Goal: Information Seeking & Learning: Learn about a topic

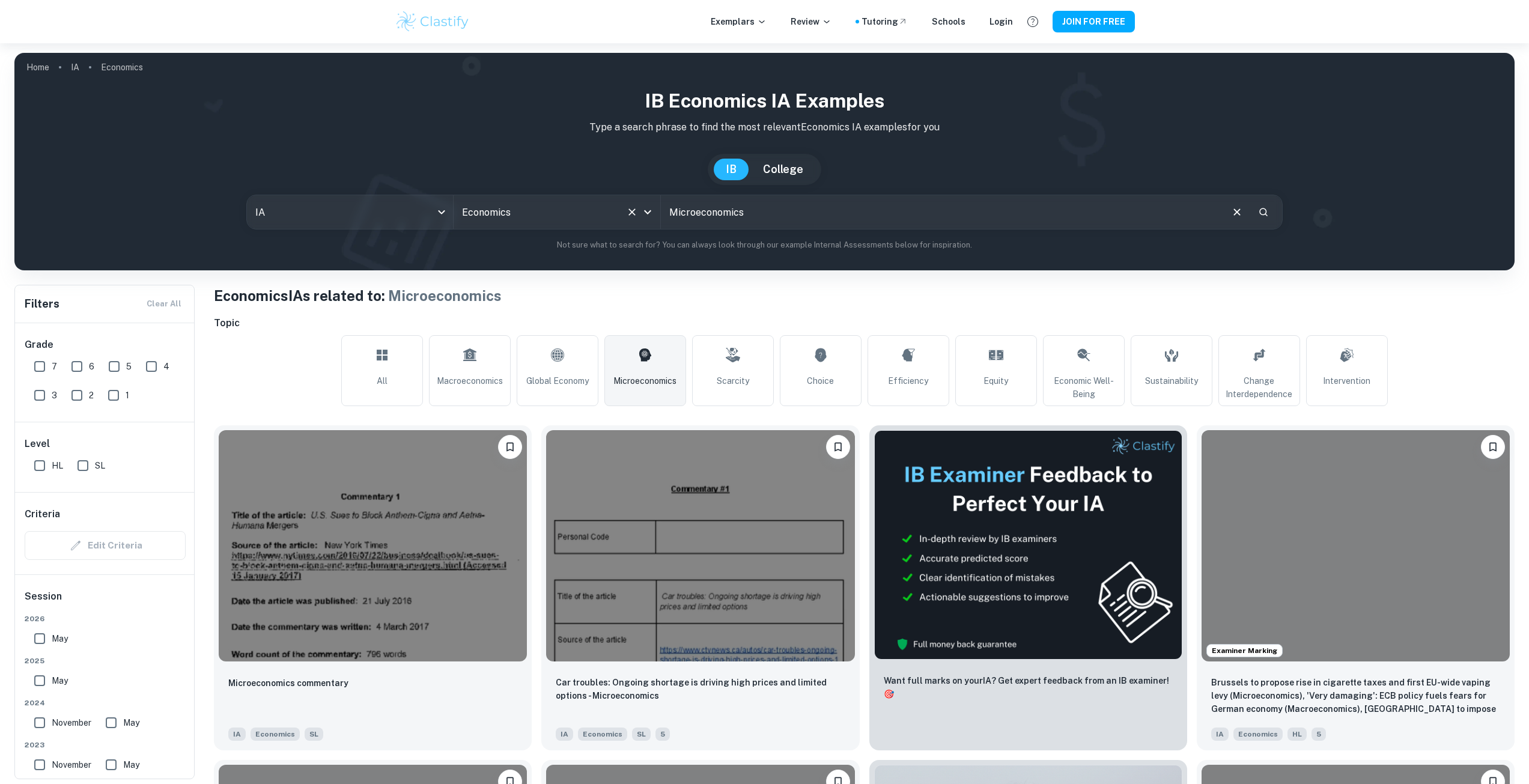
click at [541, 203] on input "Economics" at bounding box center [541, 211] width 163 height 23
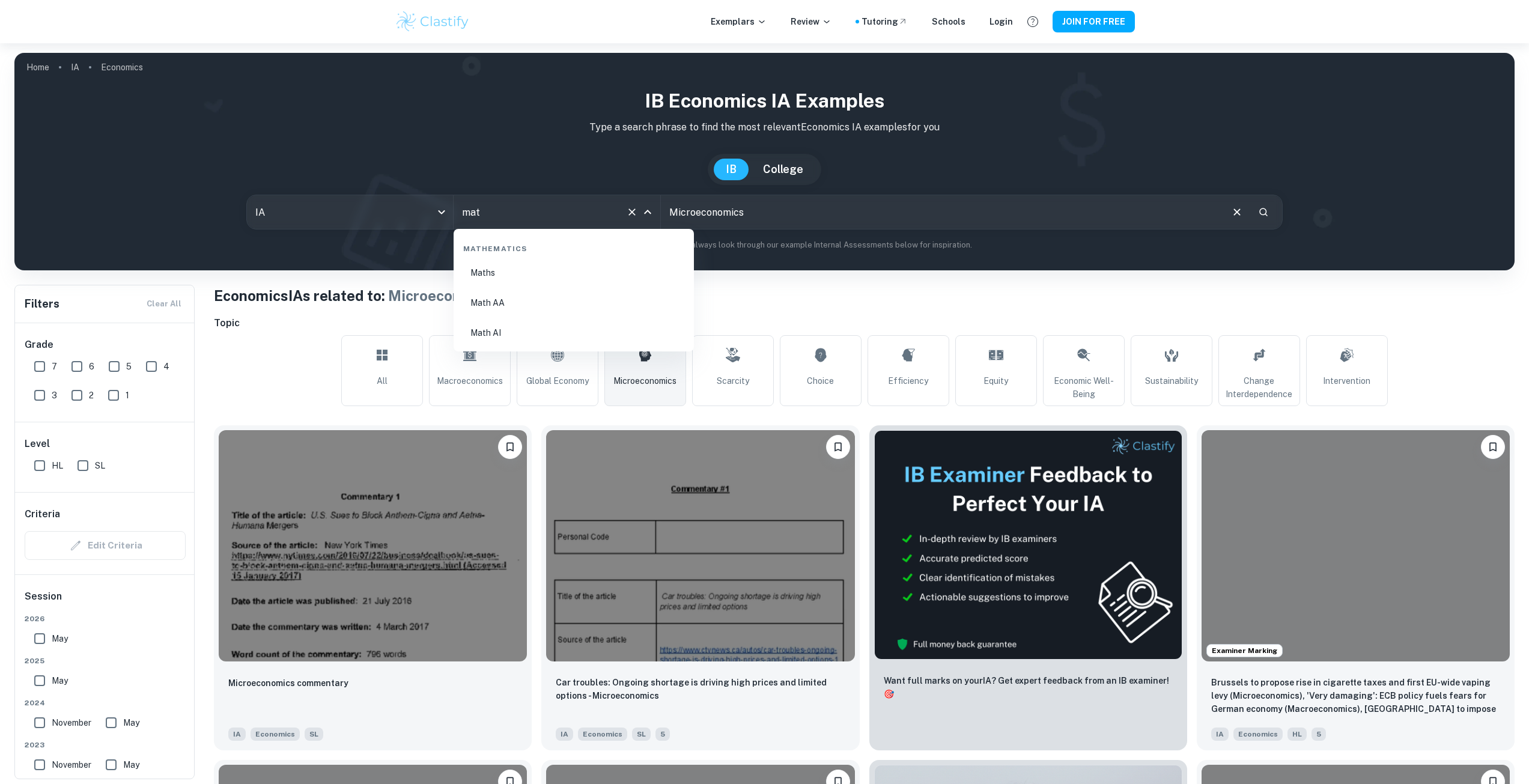
click at [532, 295] on li "Math AA" at bounding box center [574, 303] width 231 height 28
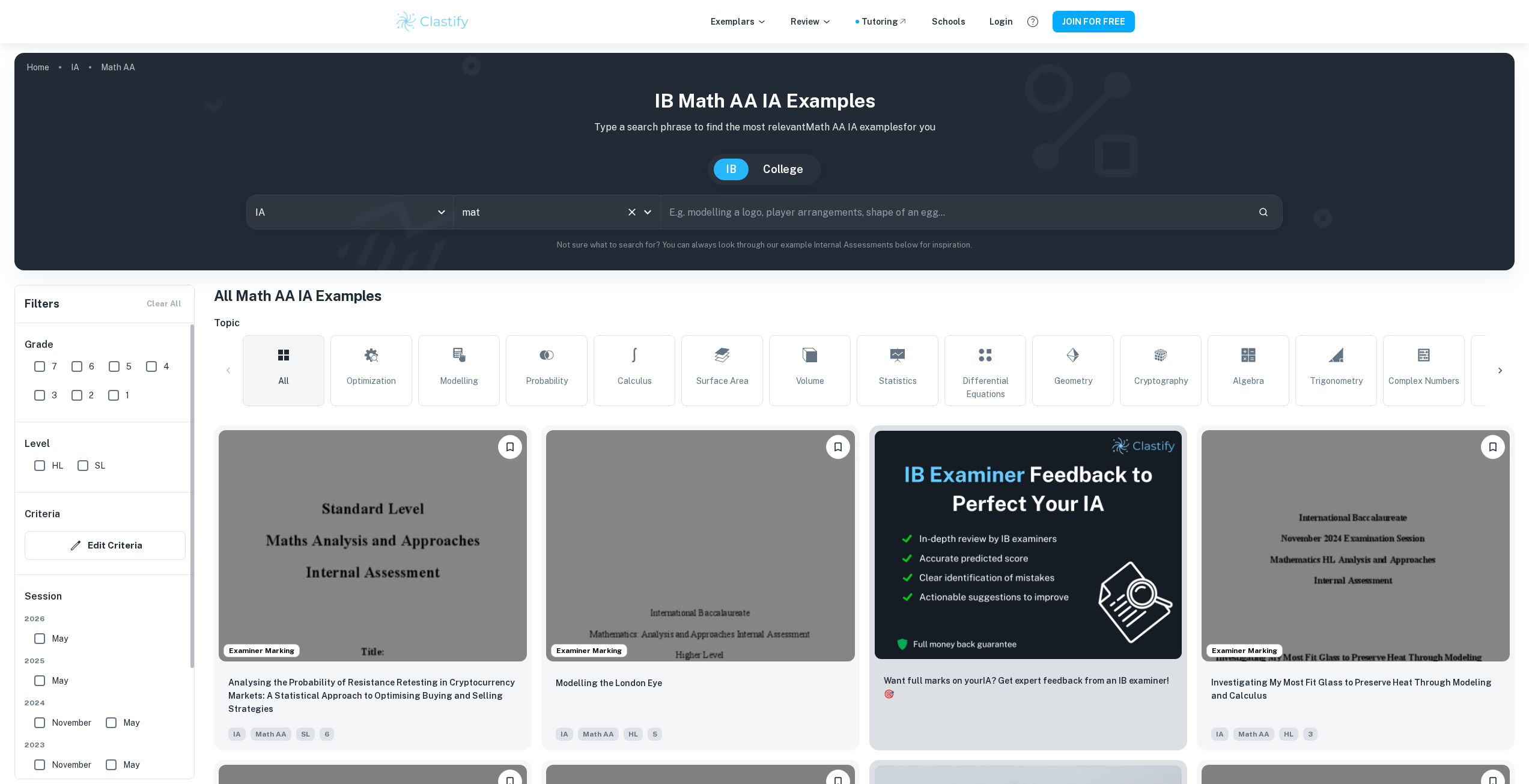
type input "Math AA"
click at [42, 374] on input "7" at bounding box center [39, 366] width 24 height 24
checkbox input "true"
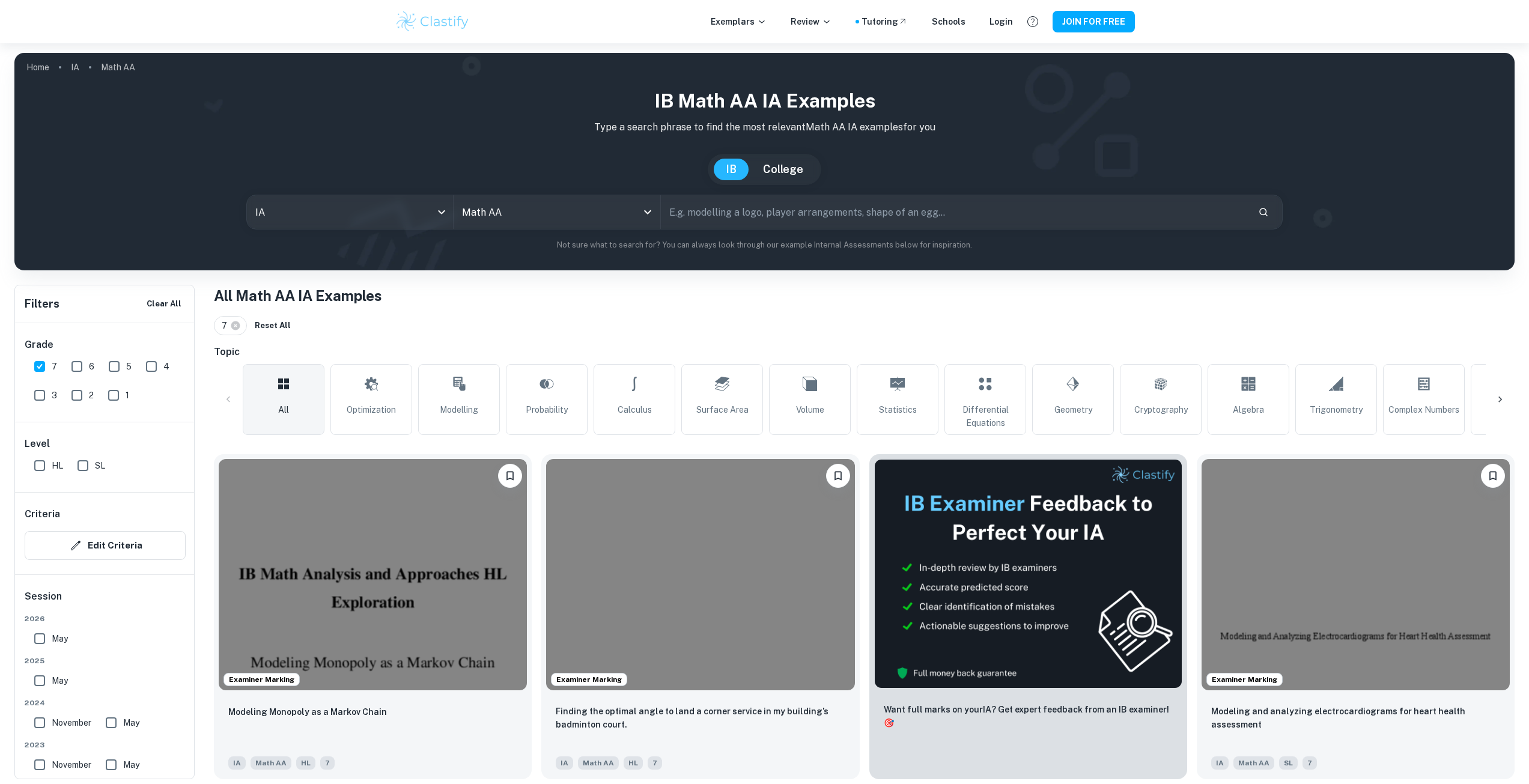
click at [81, 460] on input "SL" at bounding box center [83, 465] width 24 height 24
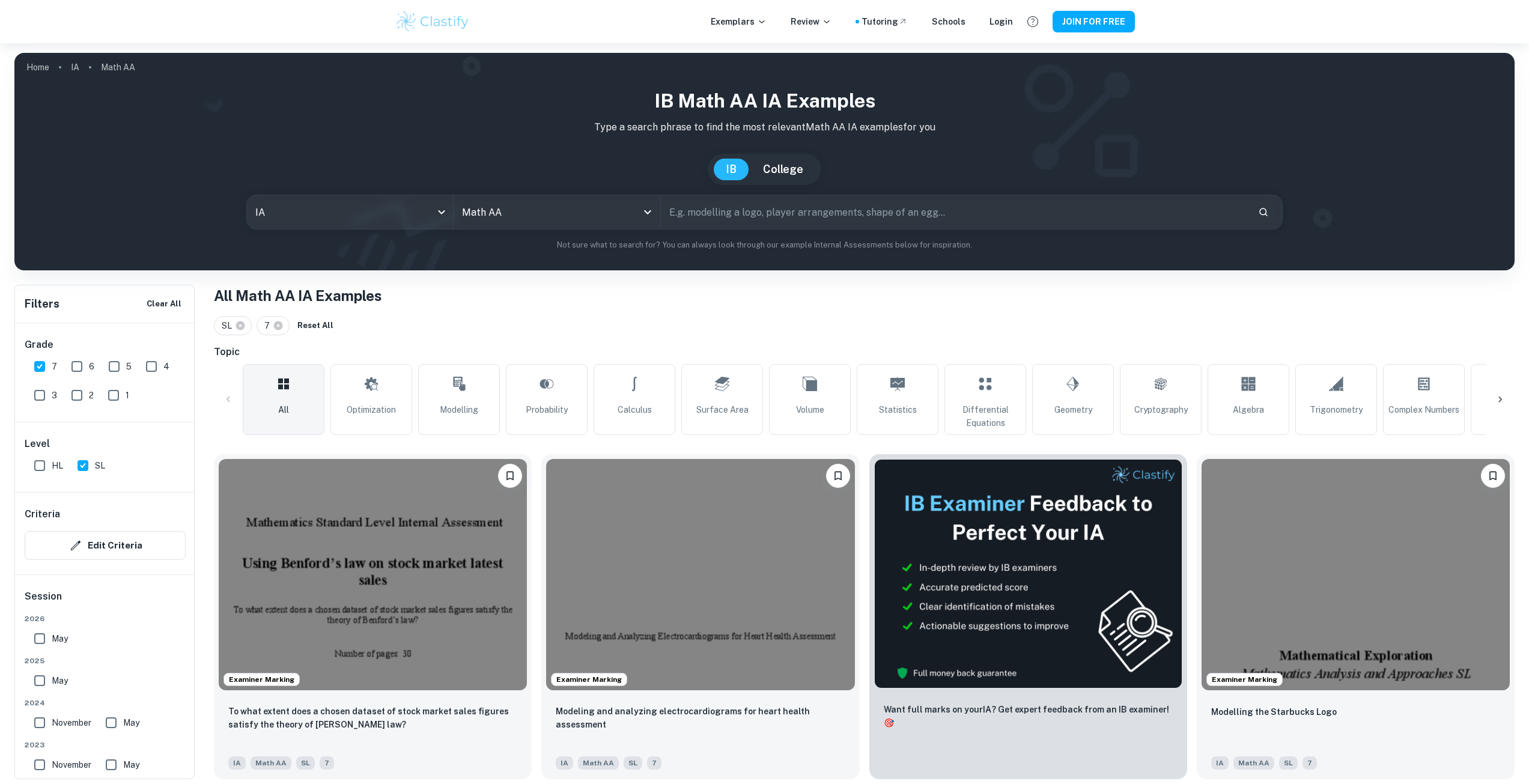
click at [80, 468] on input "SL" at bounding box center [83, 465] width 24 height 24
checkbox input "false"
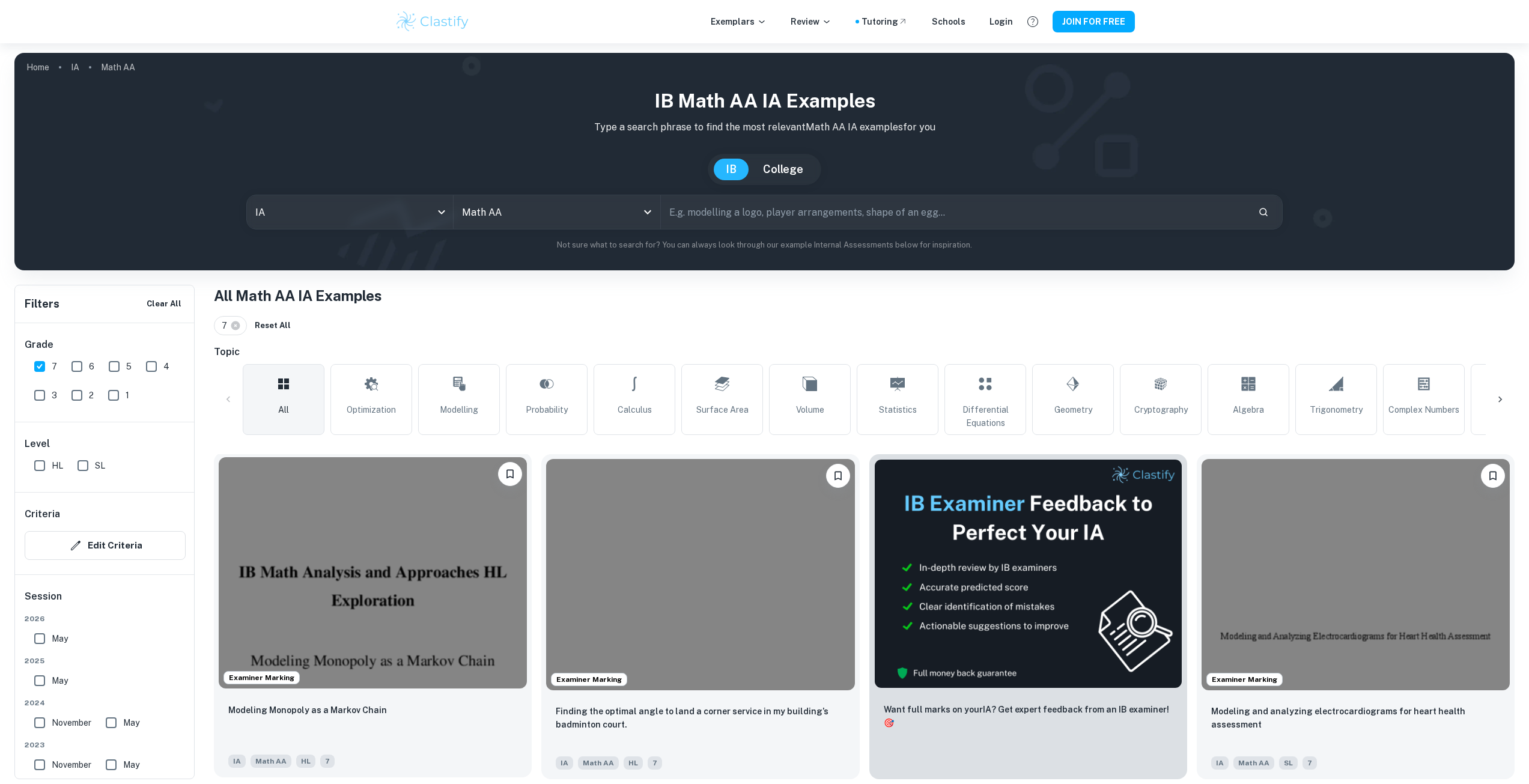
click at [325, 543] on img at bounding box center [373, 573] width 309 height 231
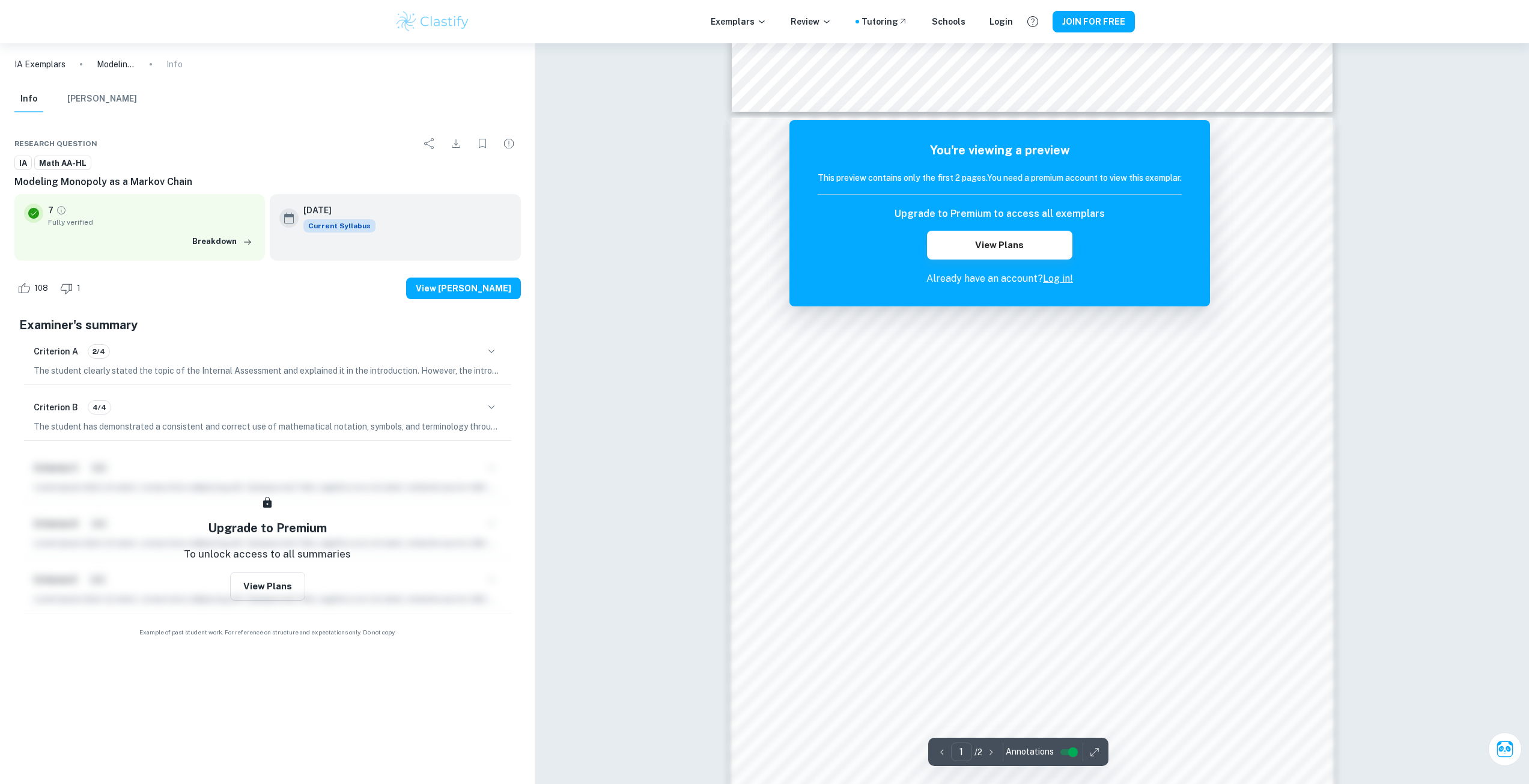
scroll to position [915, 0]
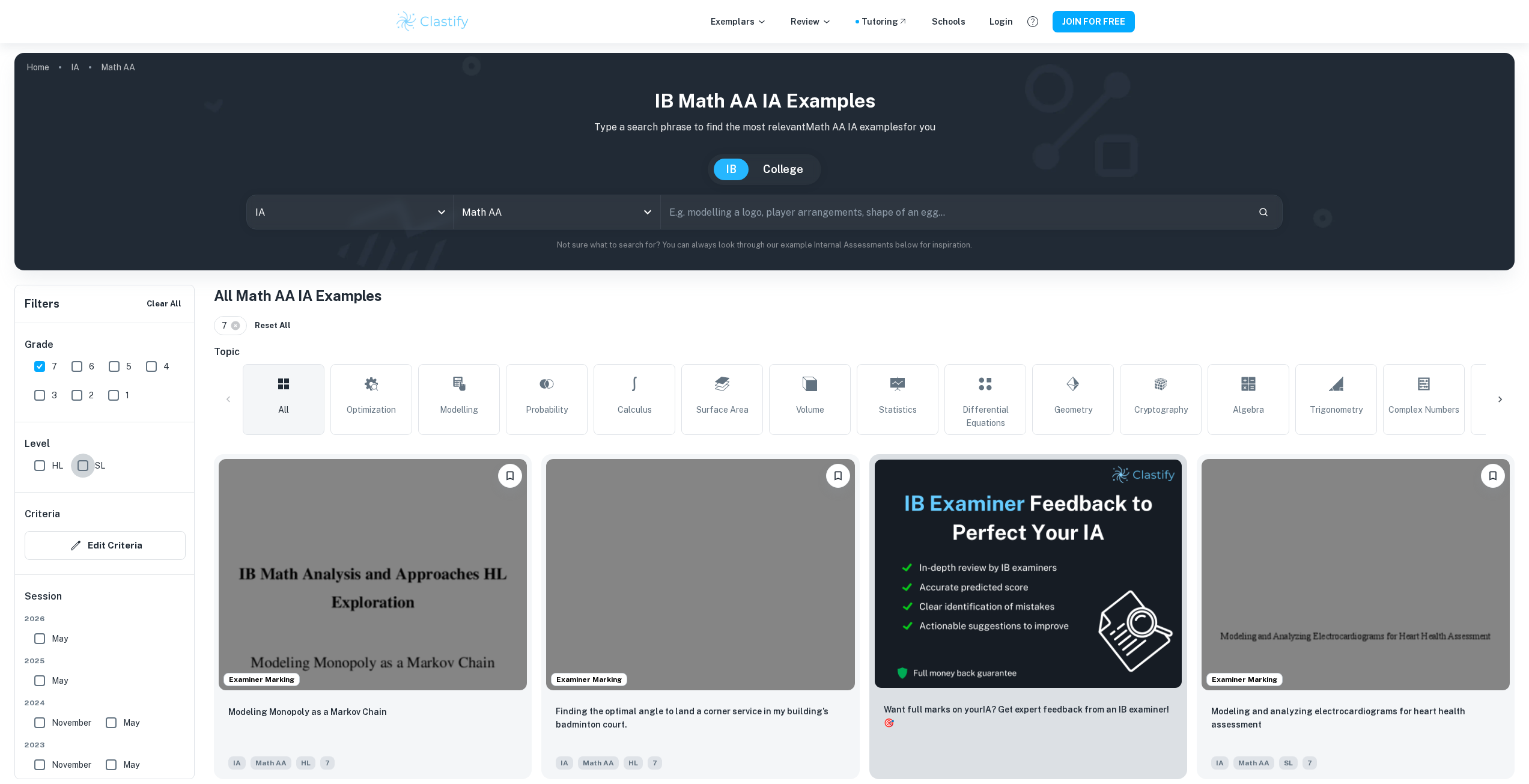
click at [92, 459] on input "SL" at bounding box center [83, 465] width 24 height 24
checkbox input "true"
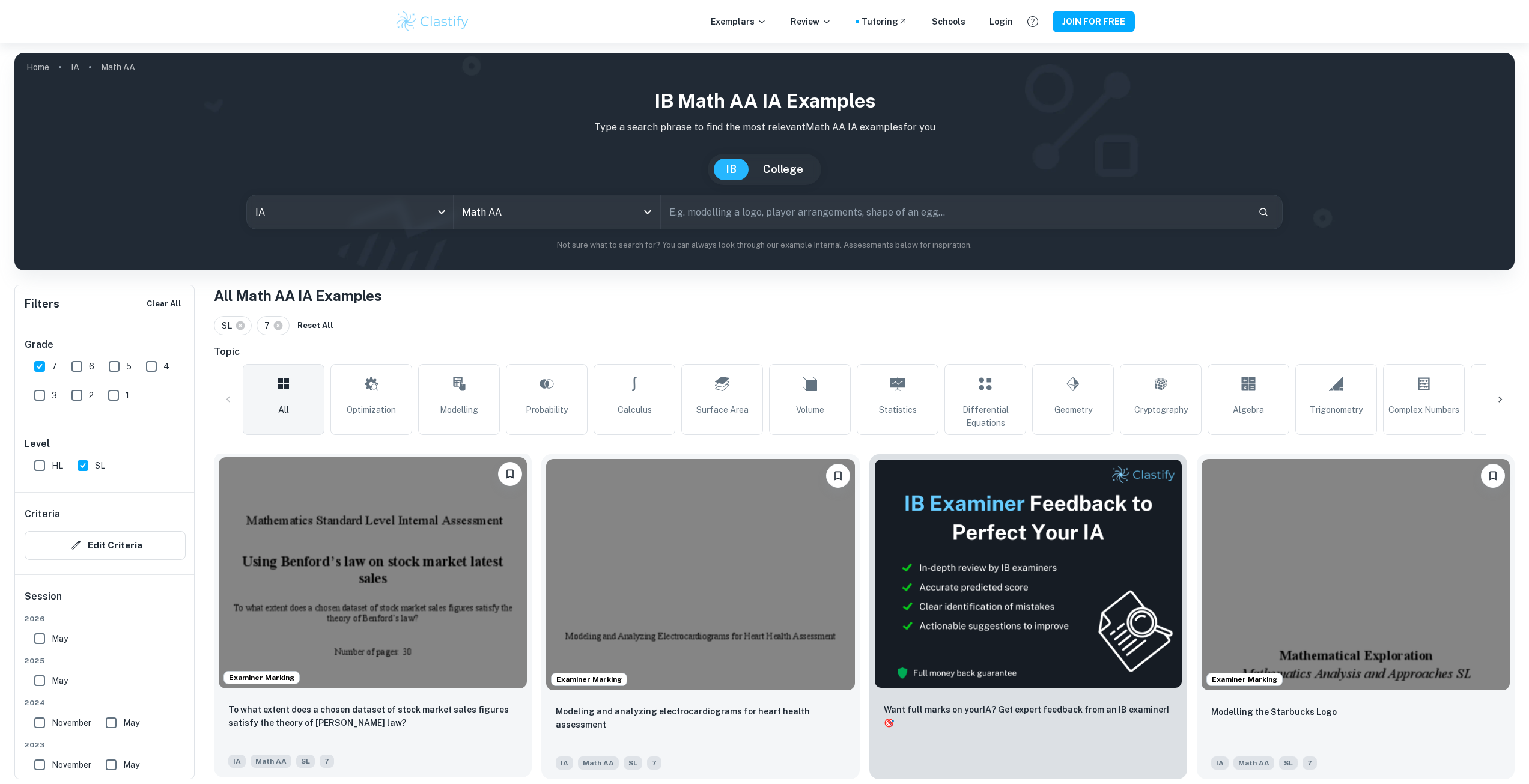
click at [451, 555] on img at bounding box center [373, 573] width 309 height 231
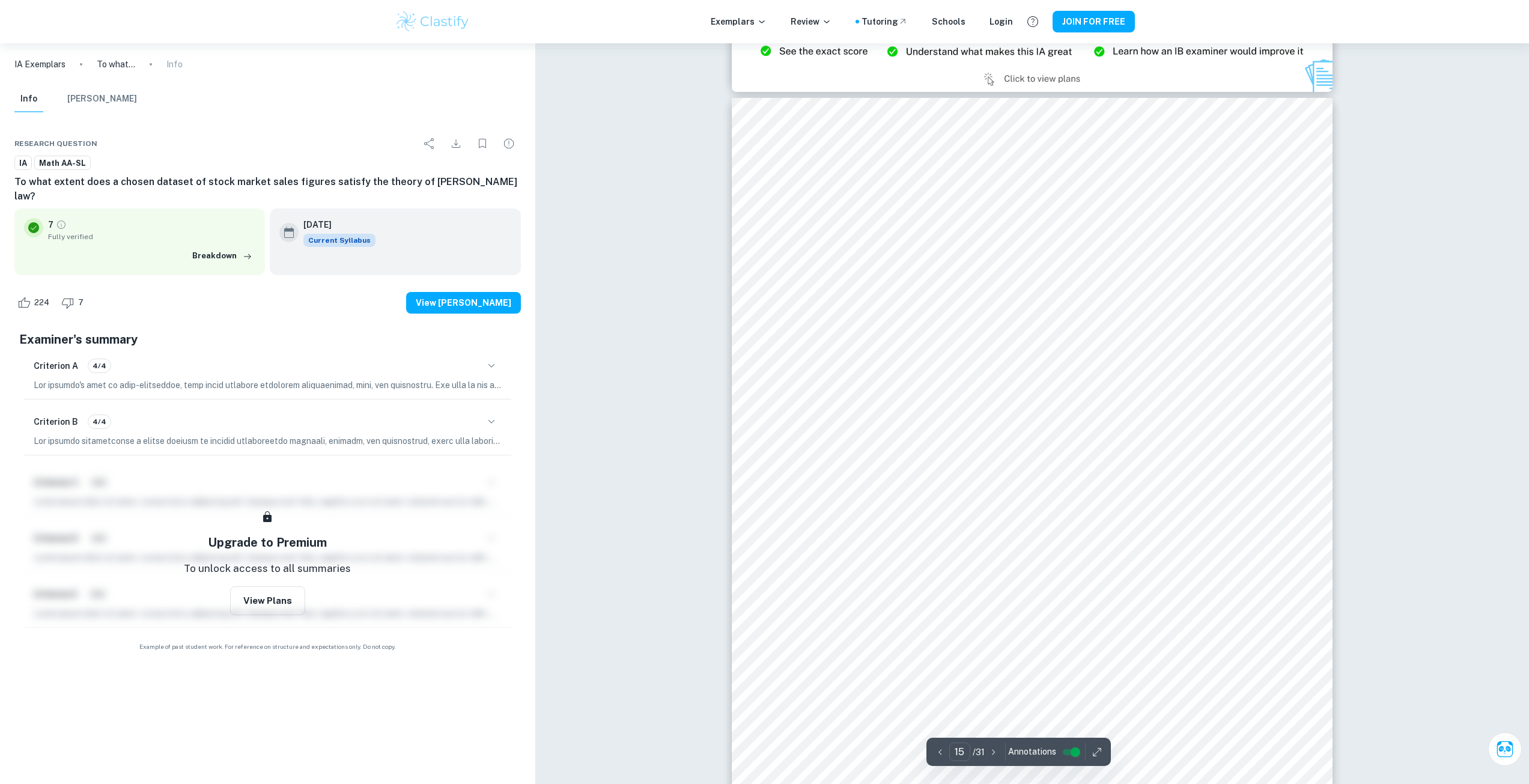
scroll to position [12357, 0]
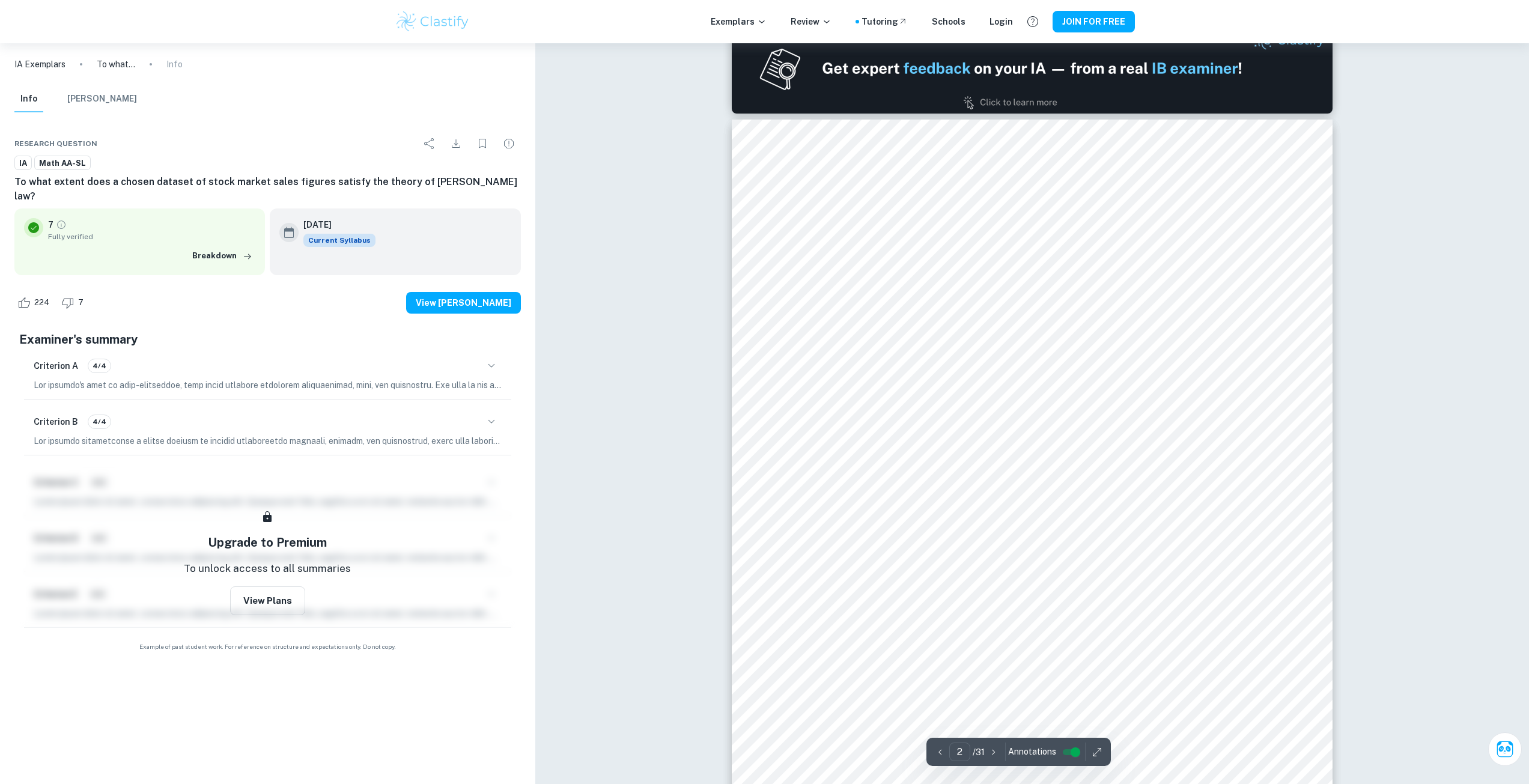
type input "1"
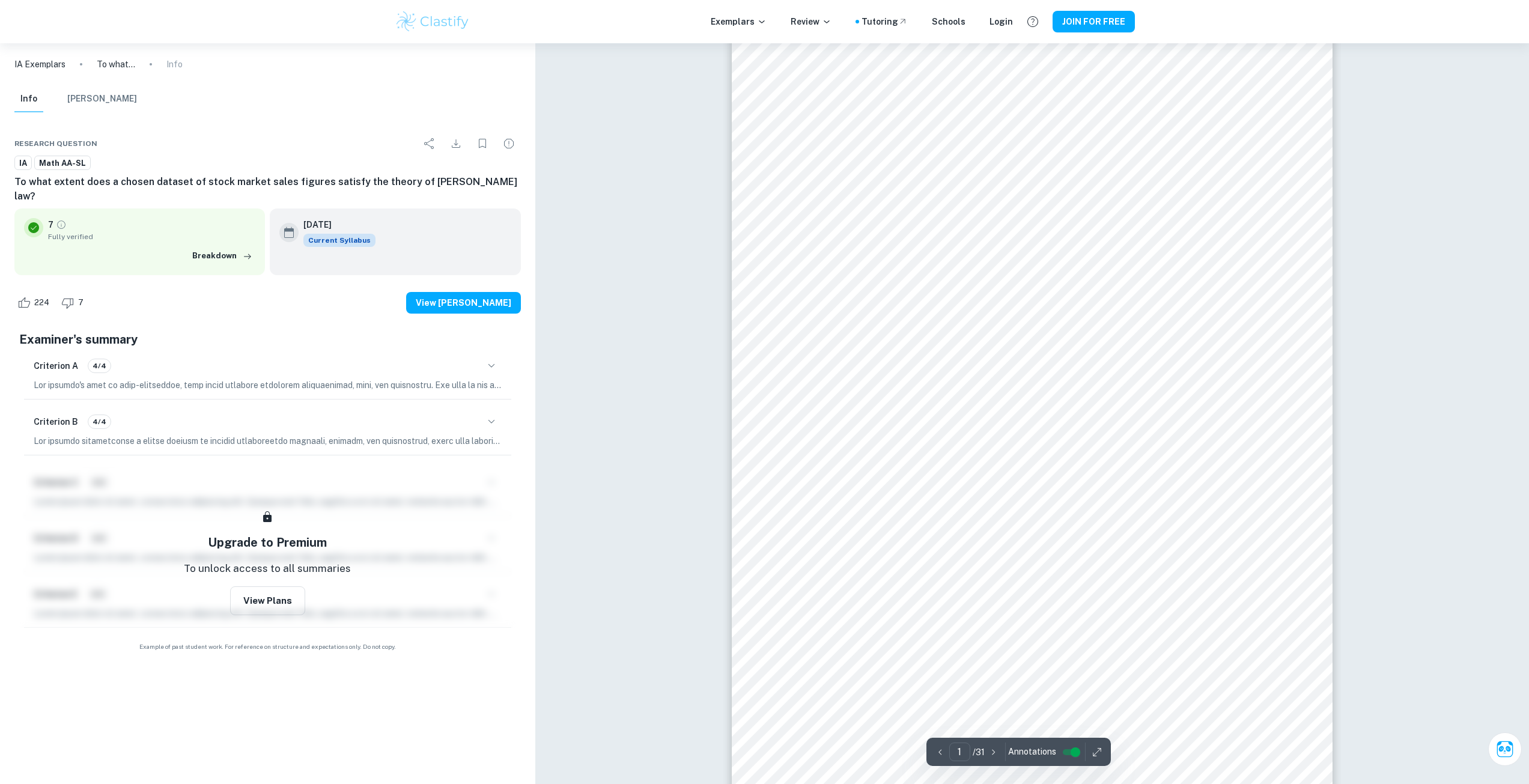
scroll to position [0, 0]
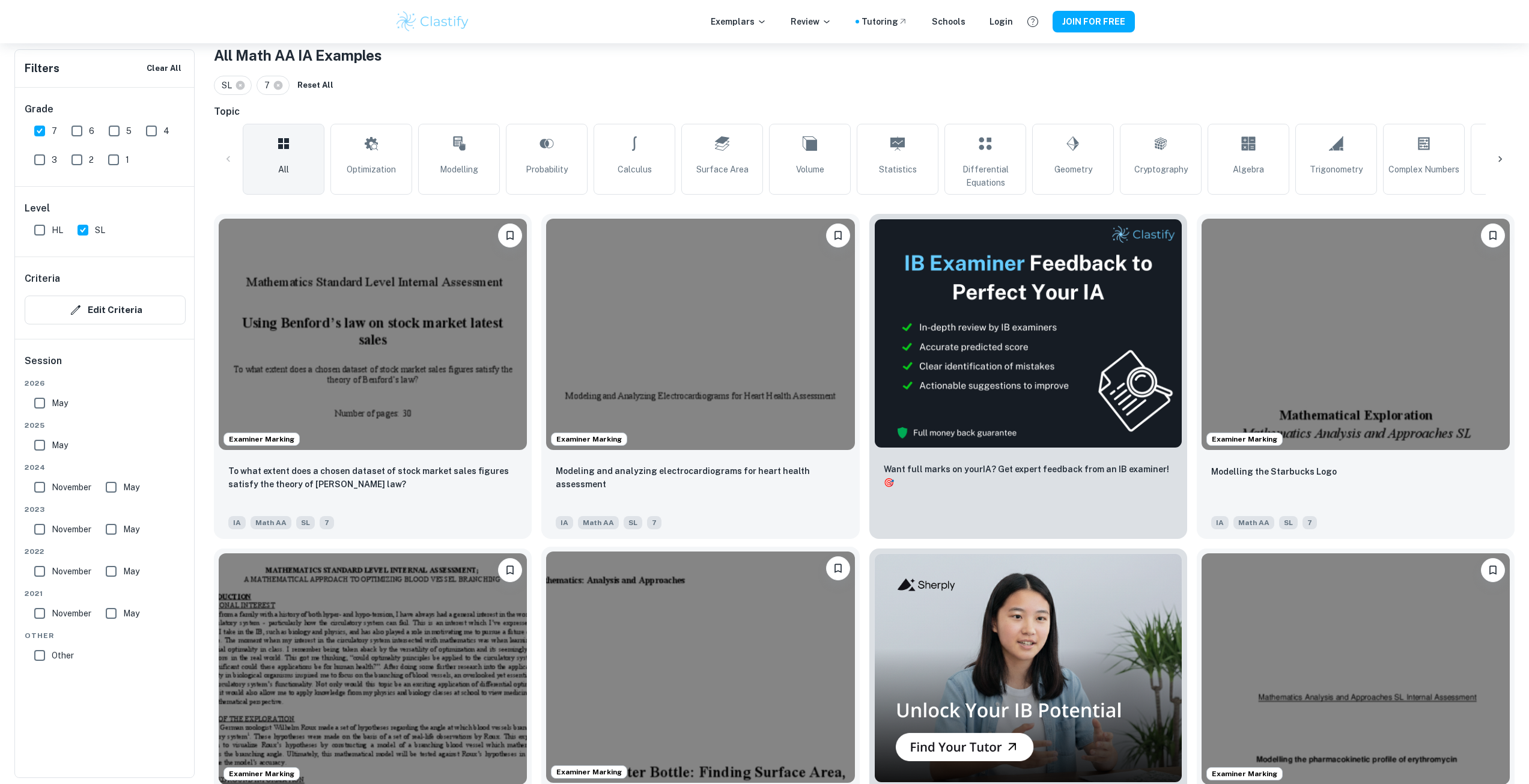
scroll to position [540, 0]
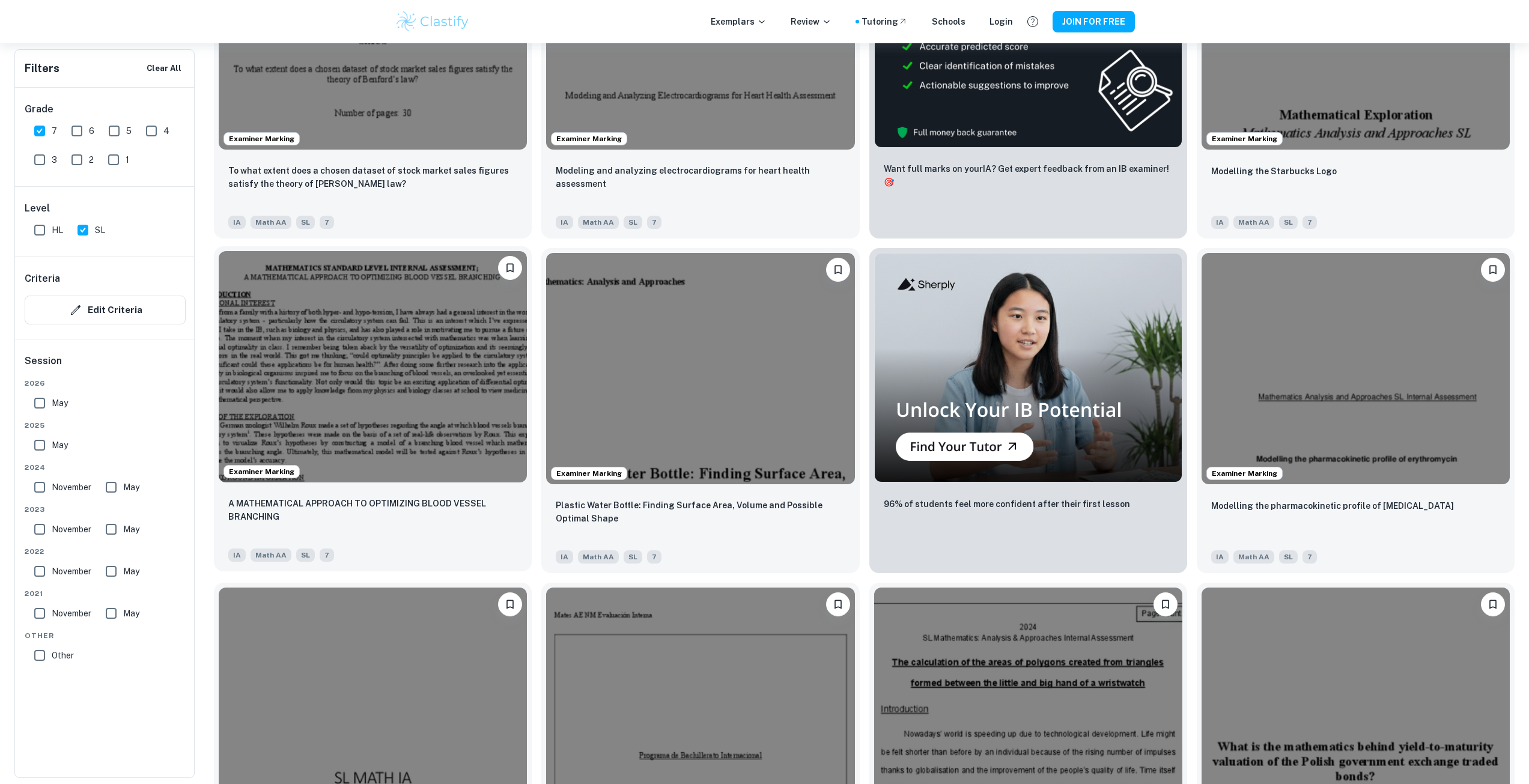
click at [401, 365] on img at bounding box center [373, 367] width 309 height 231
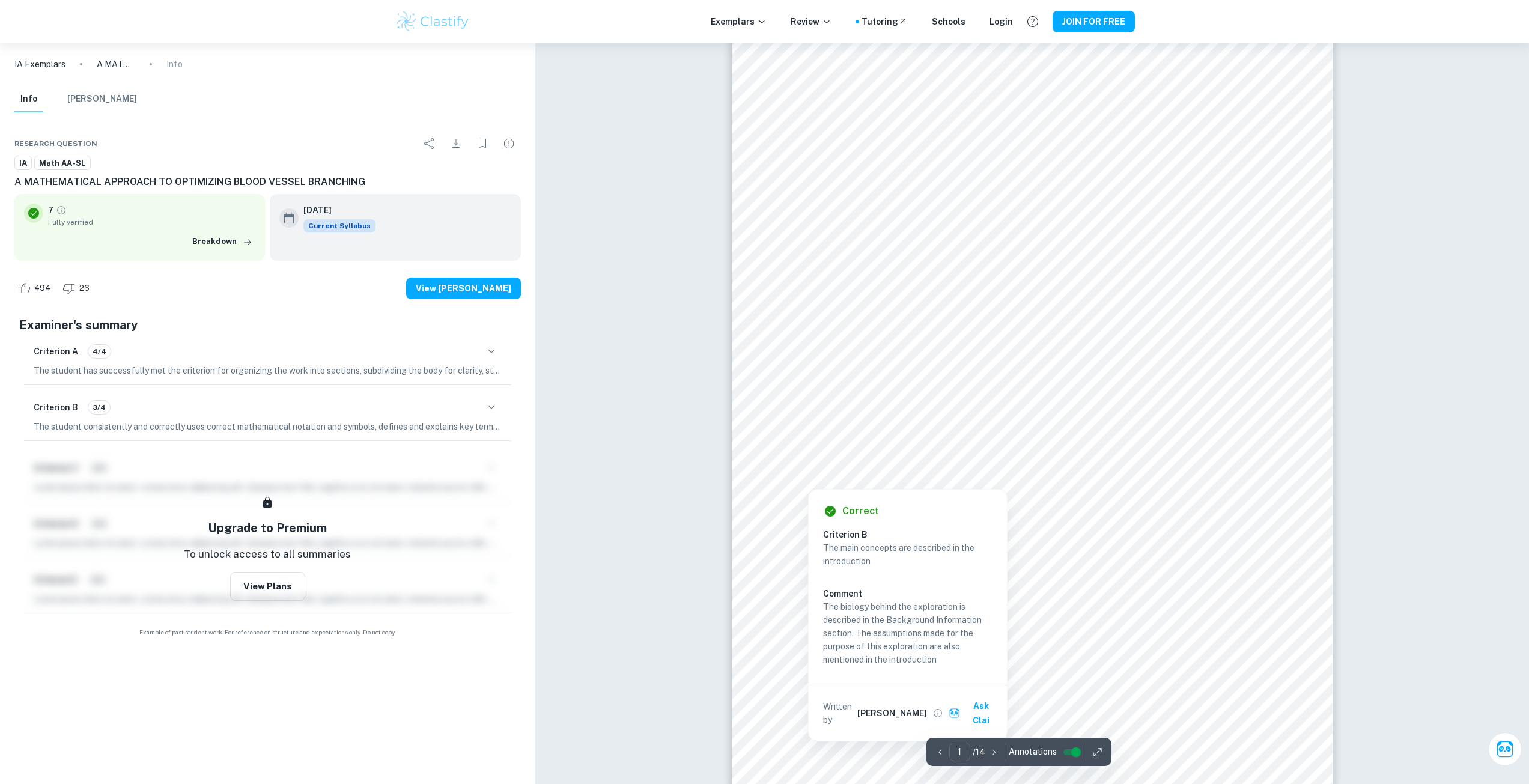
scroll to position [180, 0]
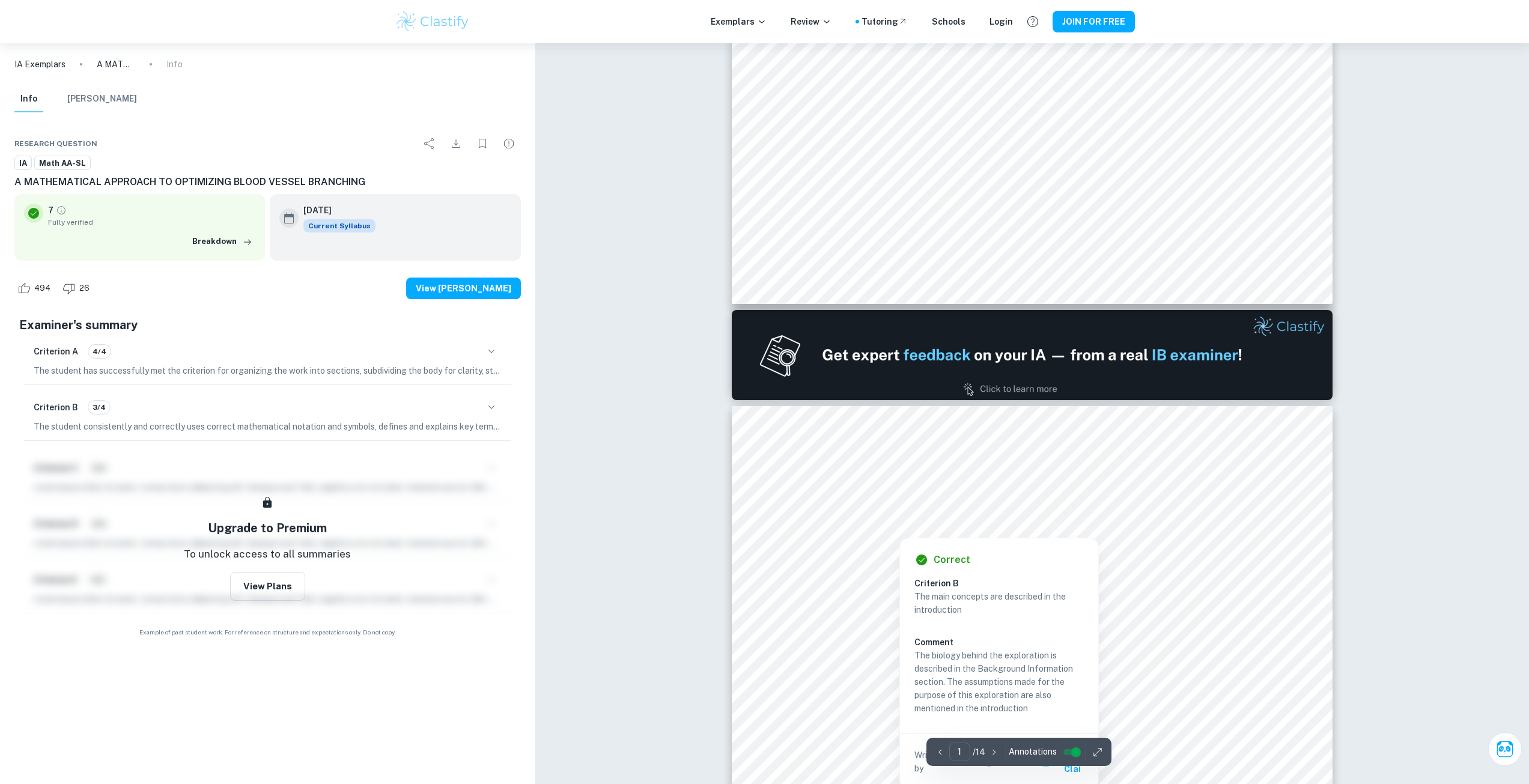
type input "2"
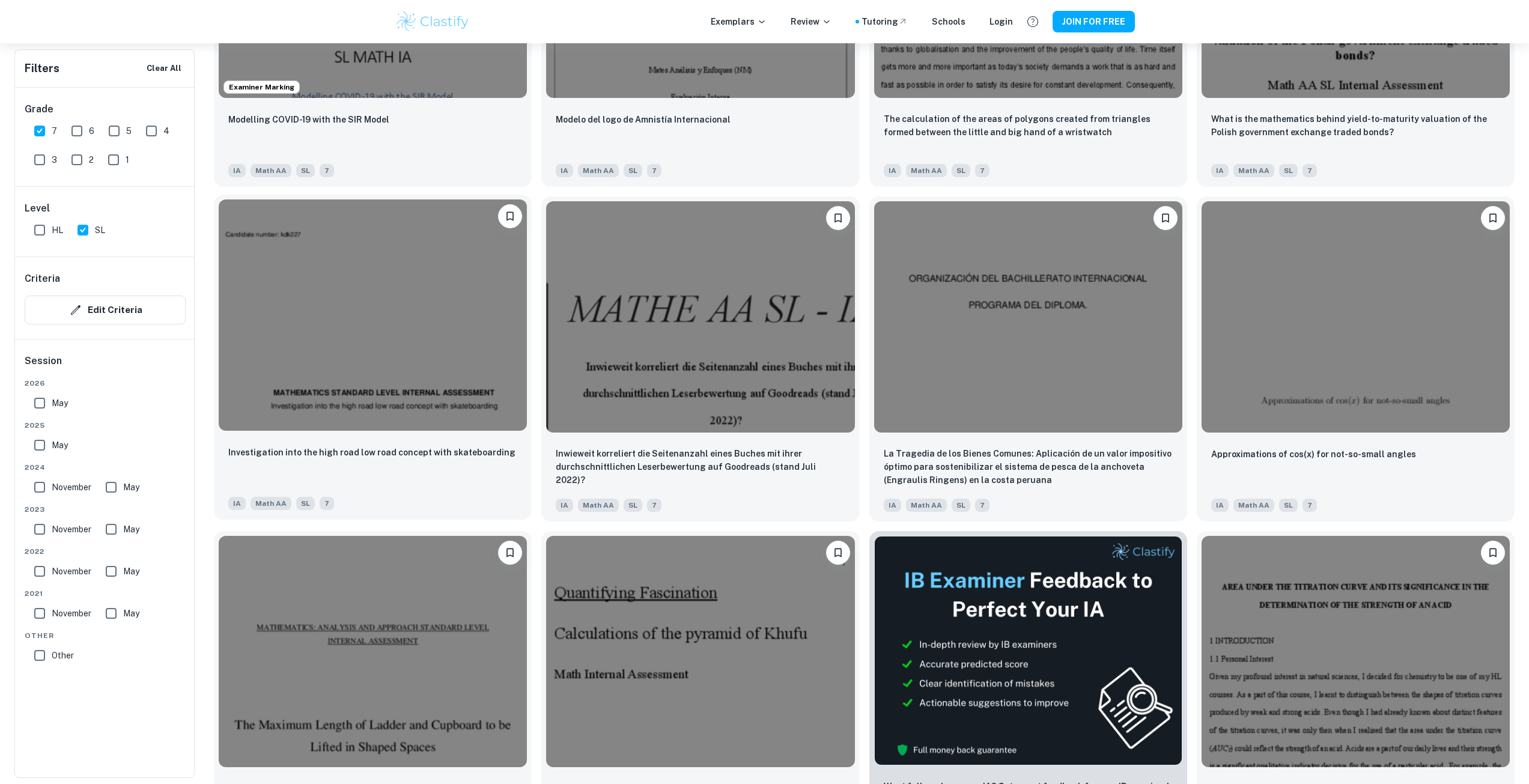
scroll to position [1381, 0]
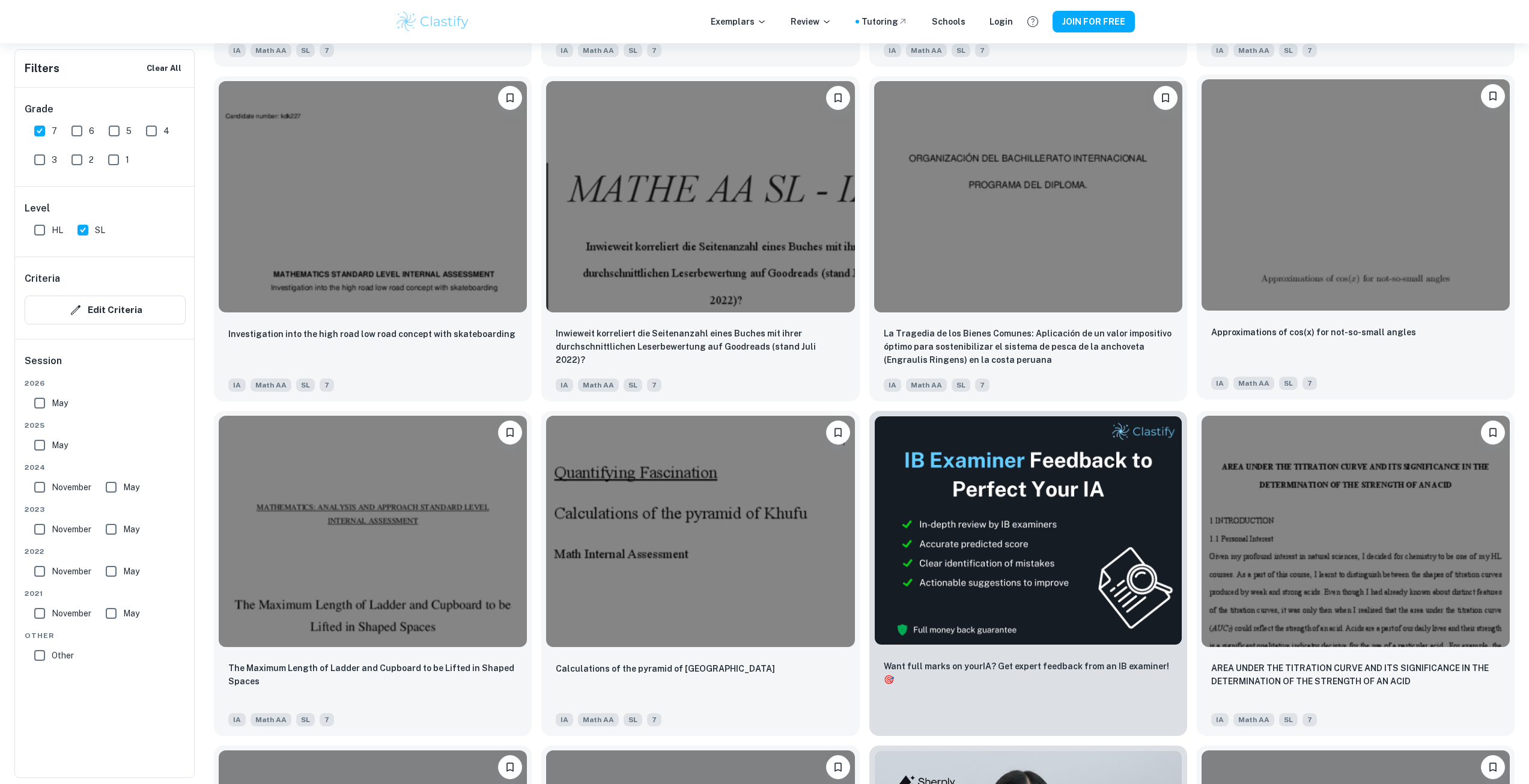
click at [1312, 257] on img at bounding box center [1356, 195] width 309 height 231
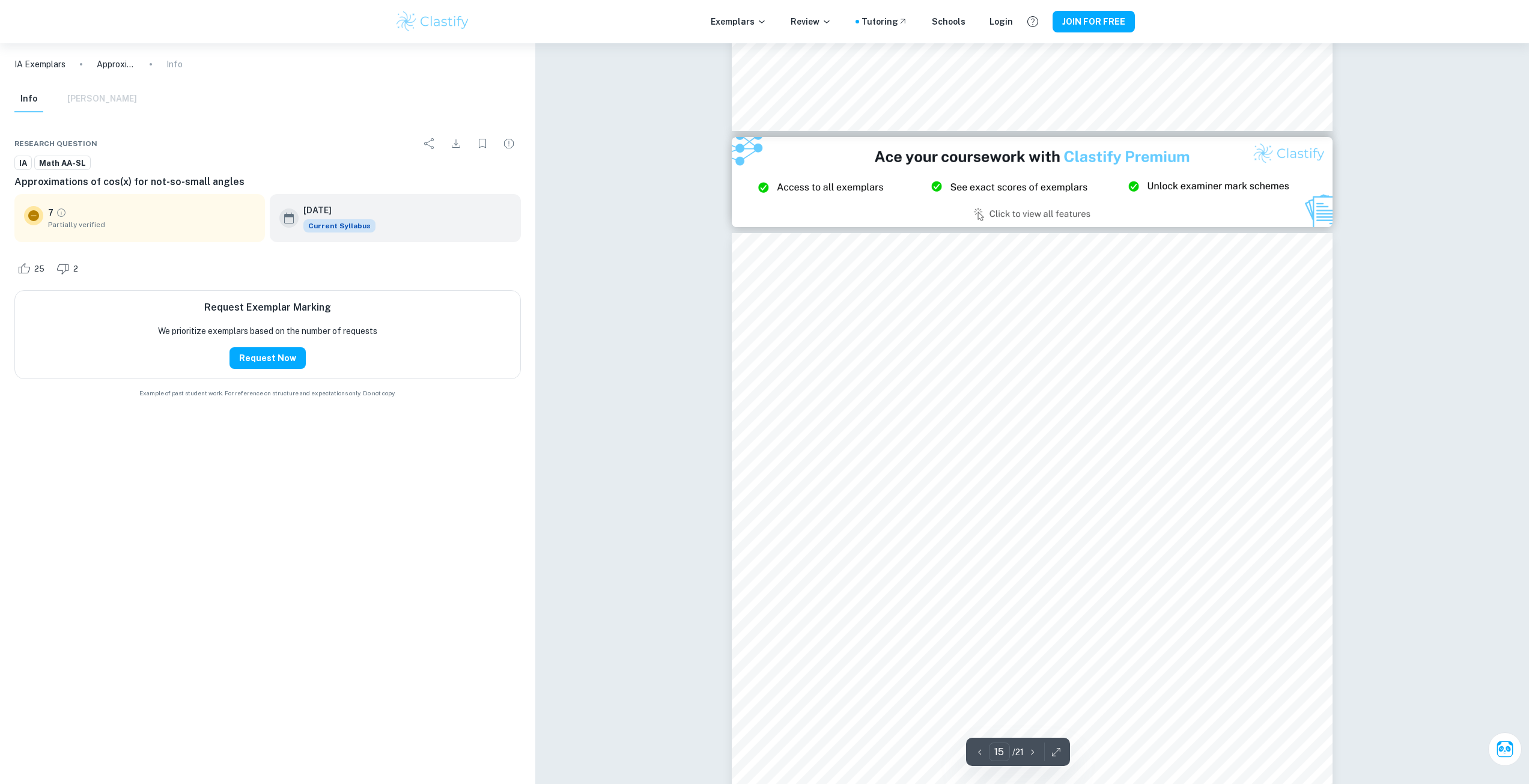
scroll to position [11229, 0]
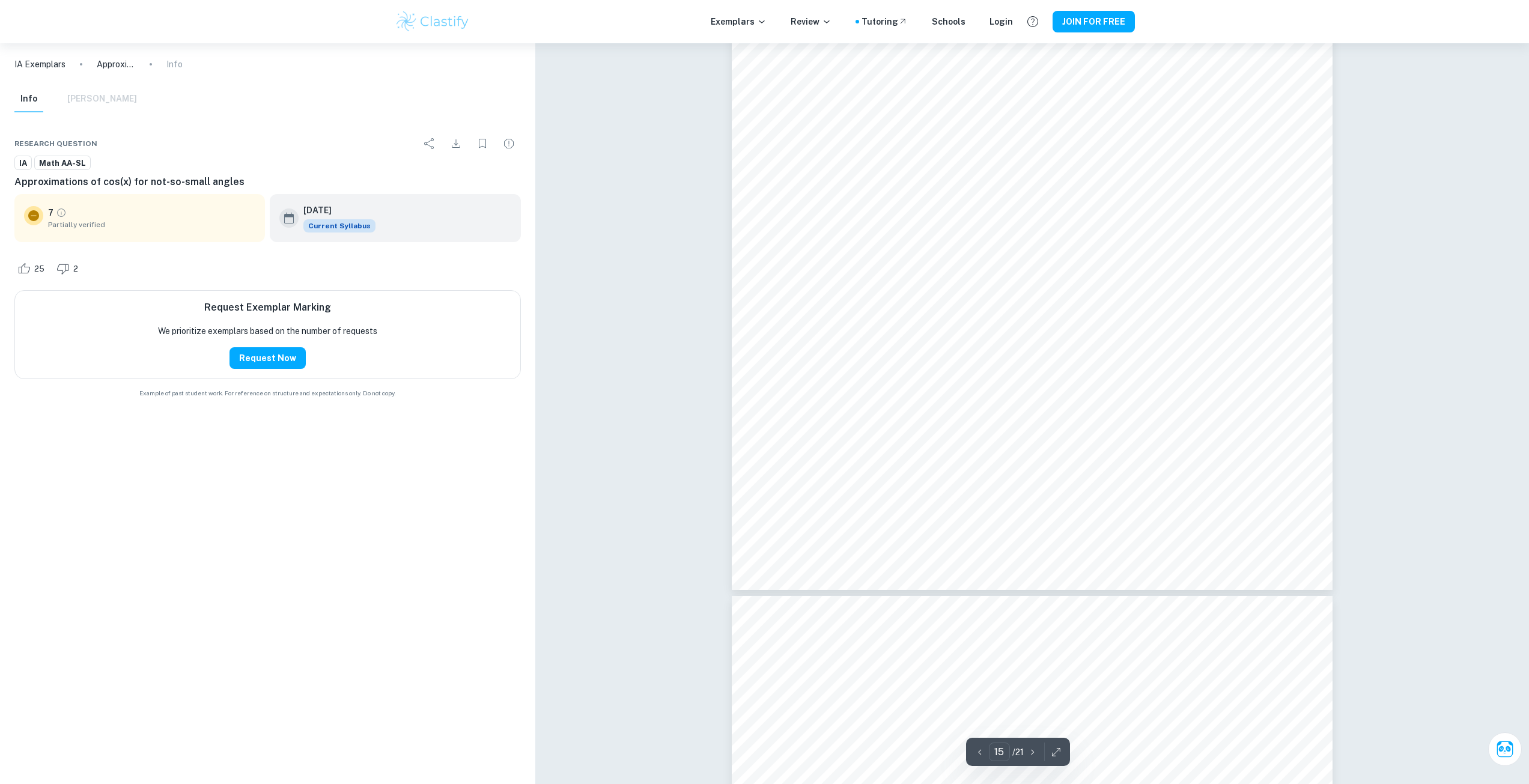
type input "16"
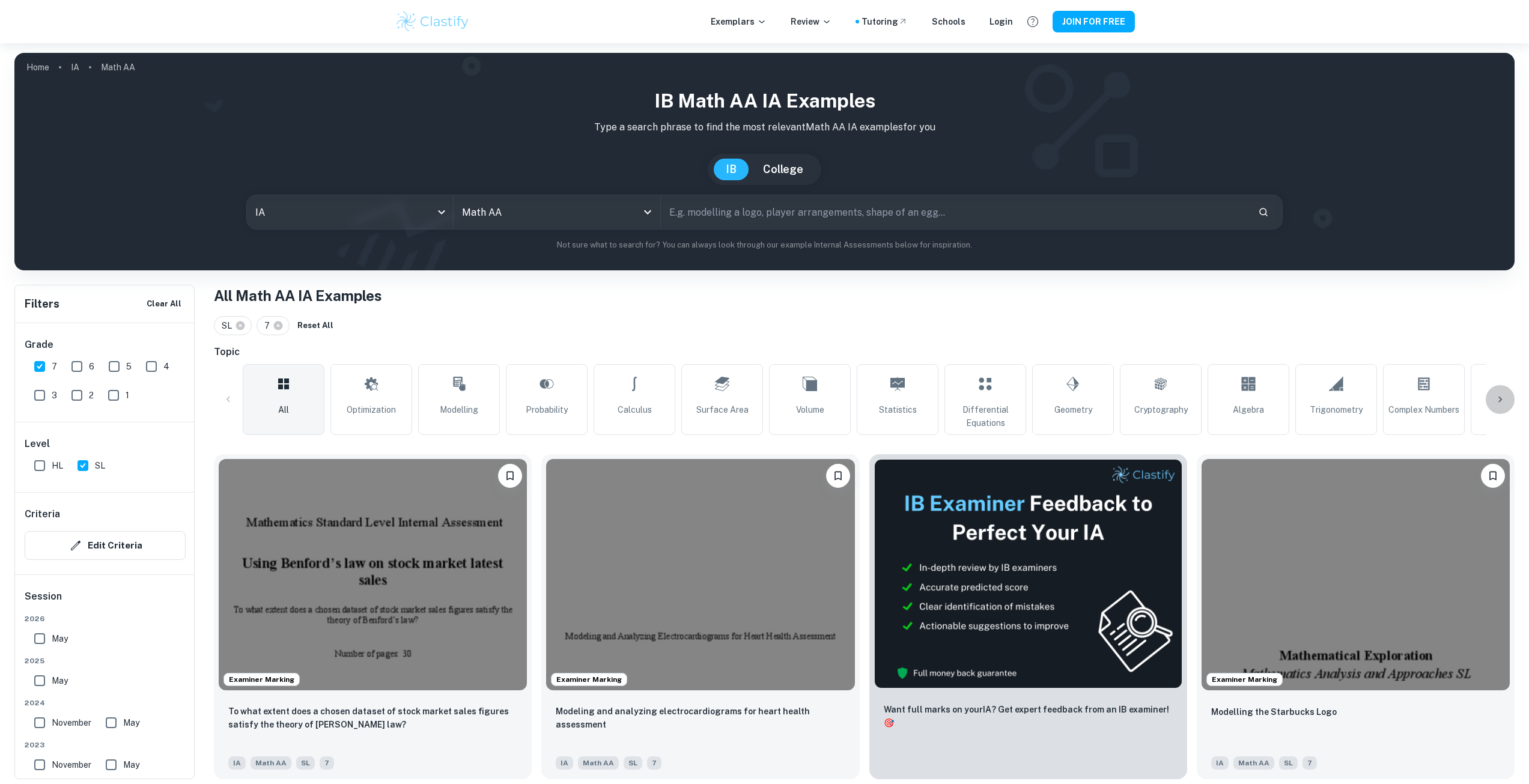
click at [1495, 400] on icon at bounding box center [1500, 399] width 12 height 12
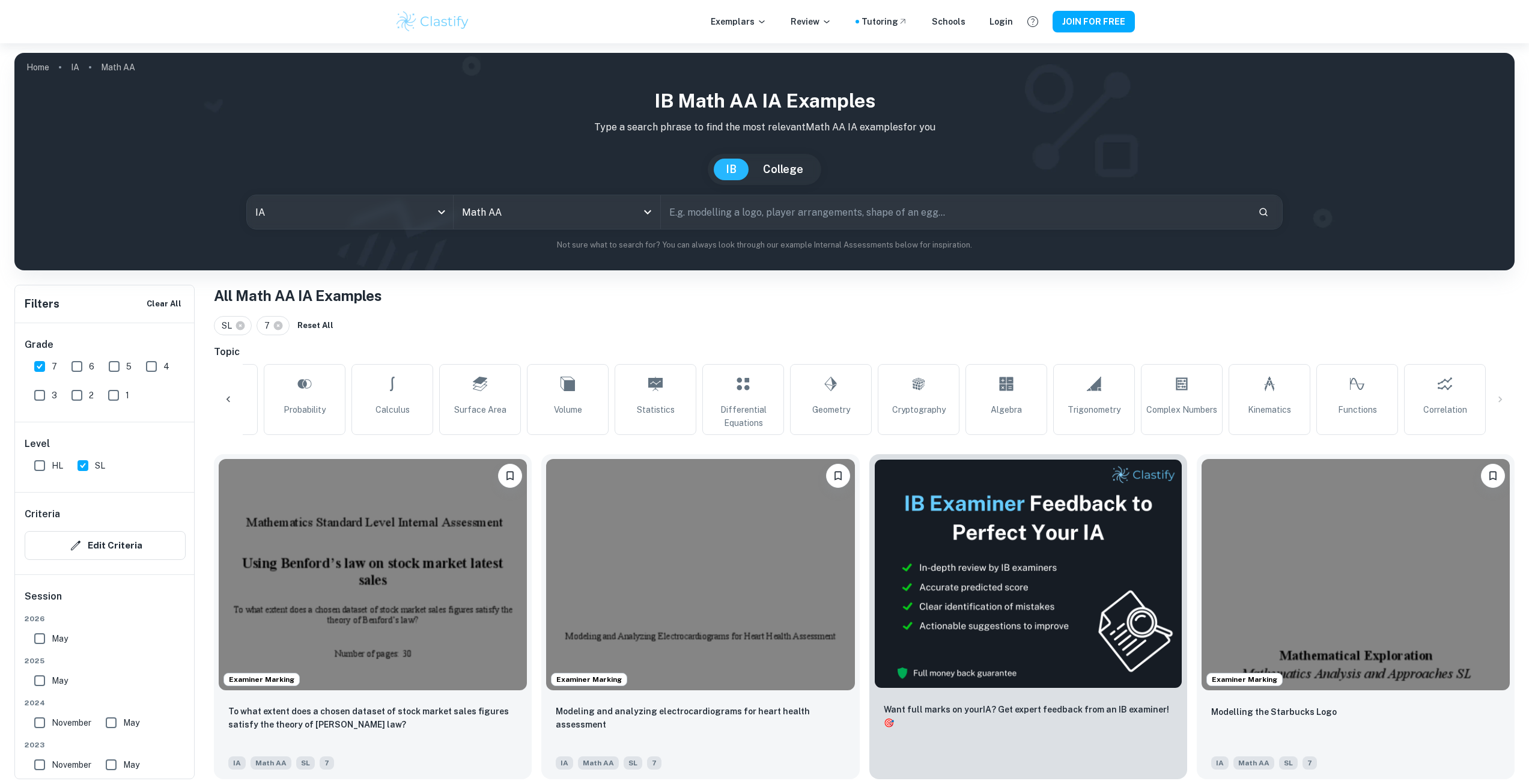
click at [1497, 401] on div "All Optimization Modelling Probability Calculus Surface Area Volume Statistics …" at bounding box center [864, 399] width 1301 height 71
click at [717, 215] on input "text" at bounding box center [955, 212] width 587 height 34
type input "football"
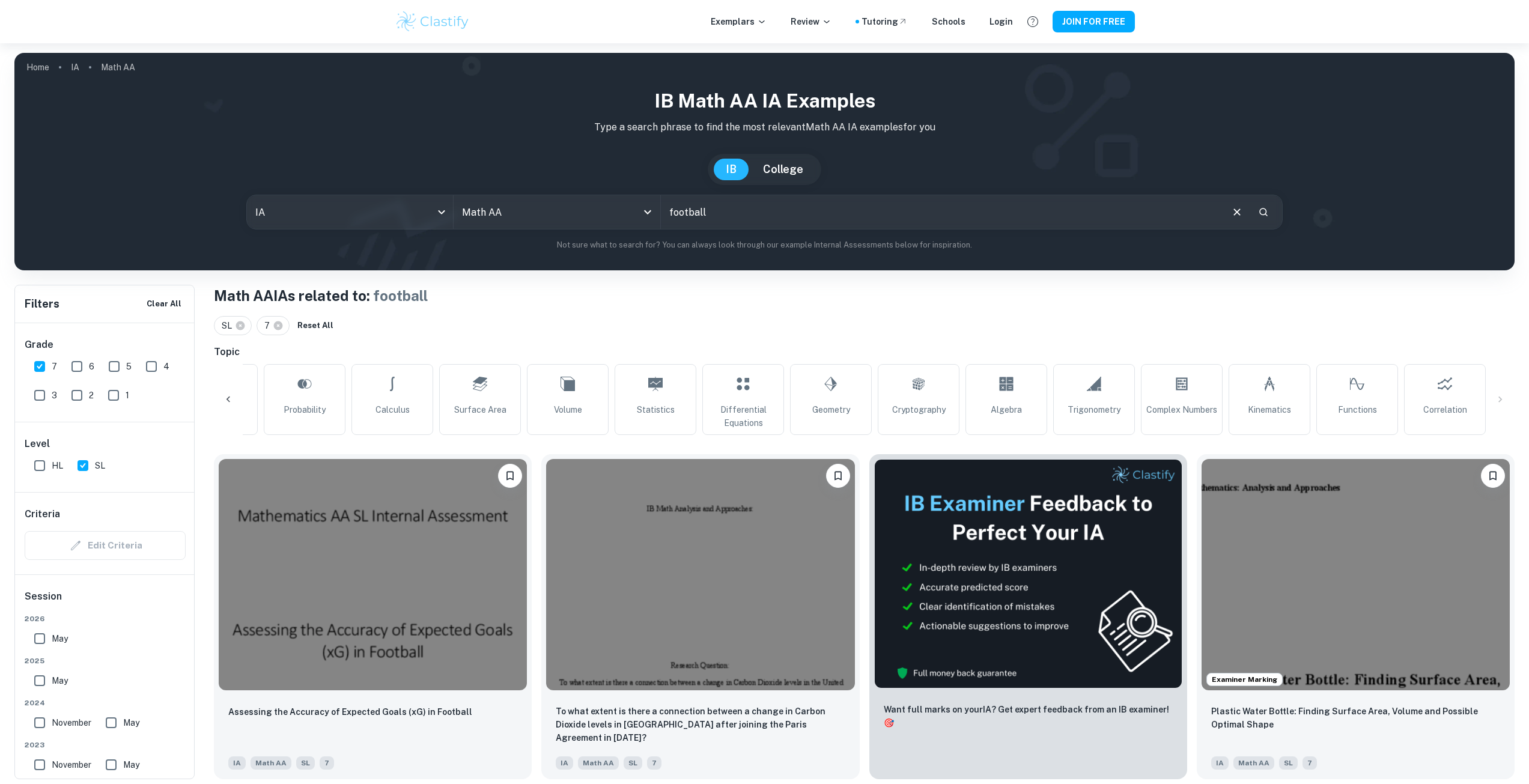
scroll to position [360, 0]
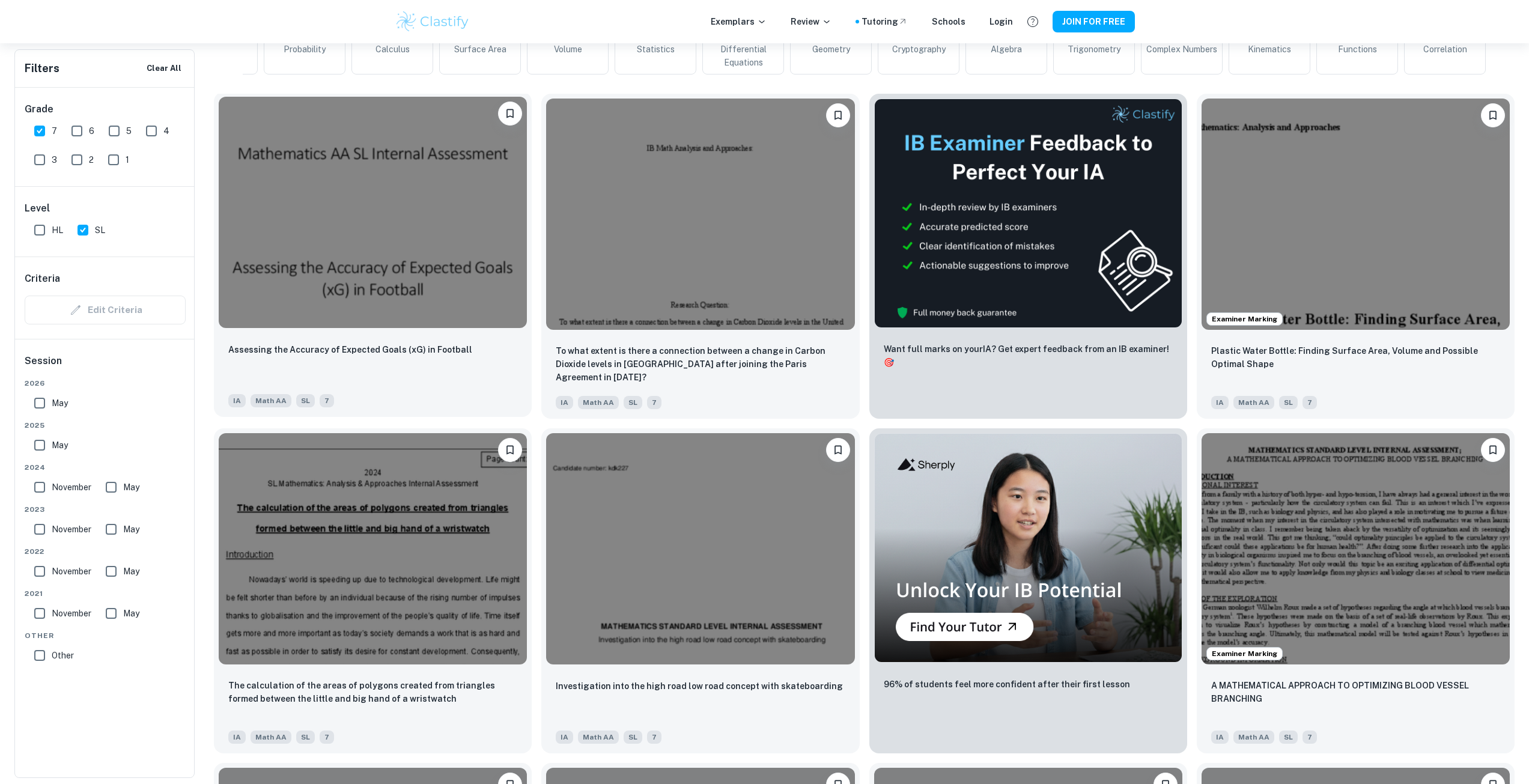
click at [339, 254] on img at bounding box center [373, 212] width 309 height 231
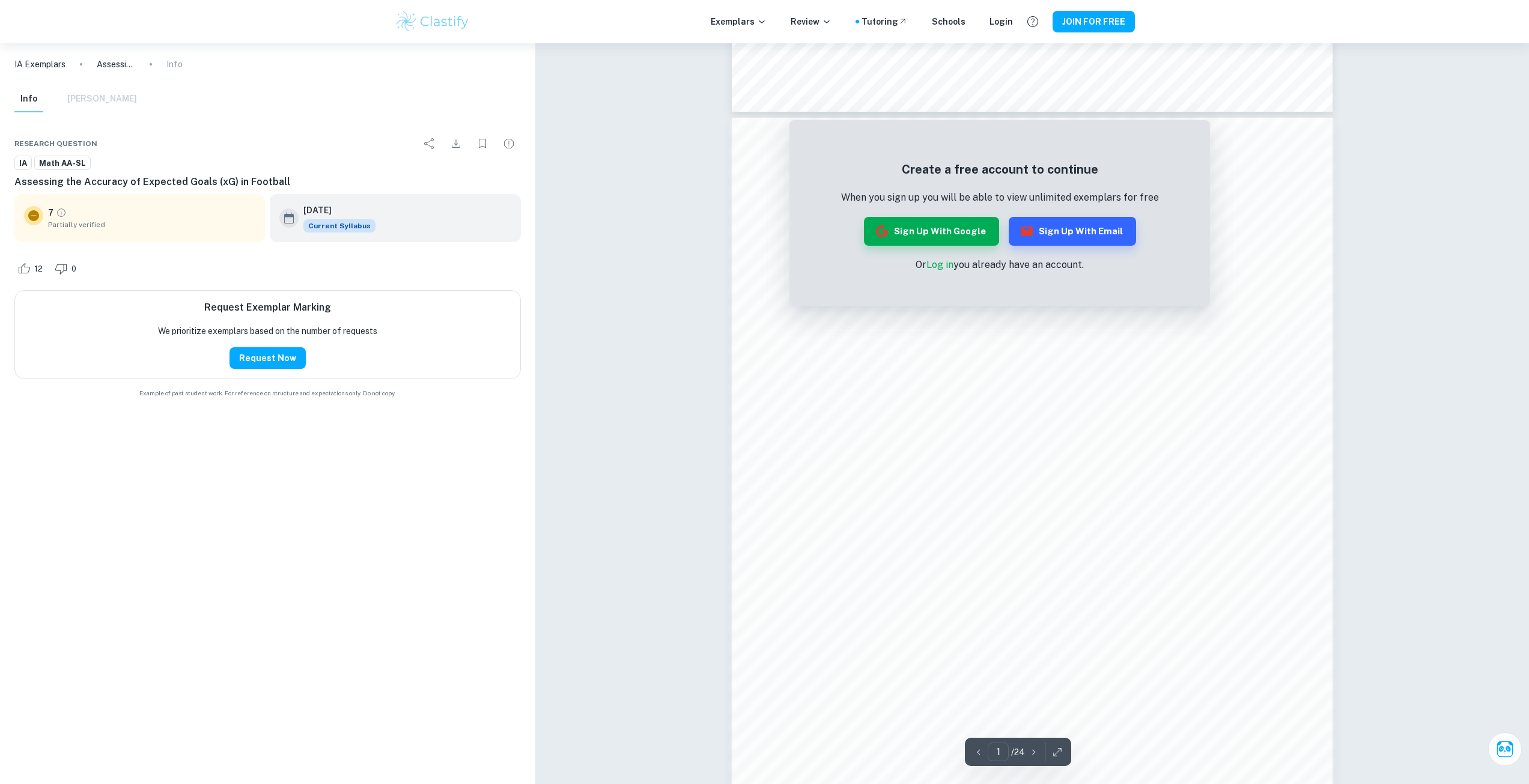
scroll to position [915, 0]
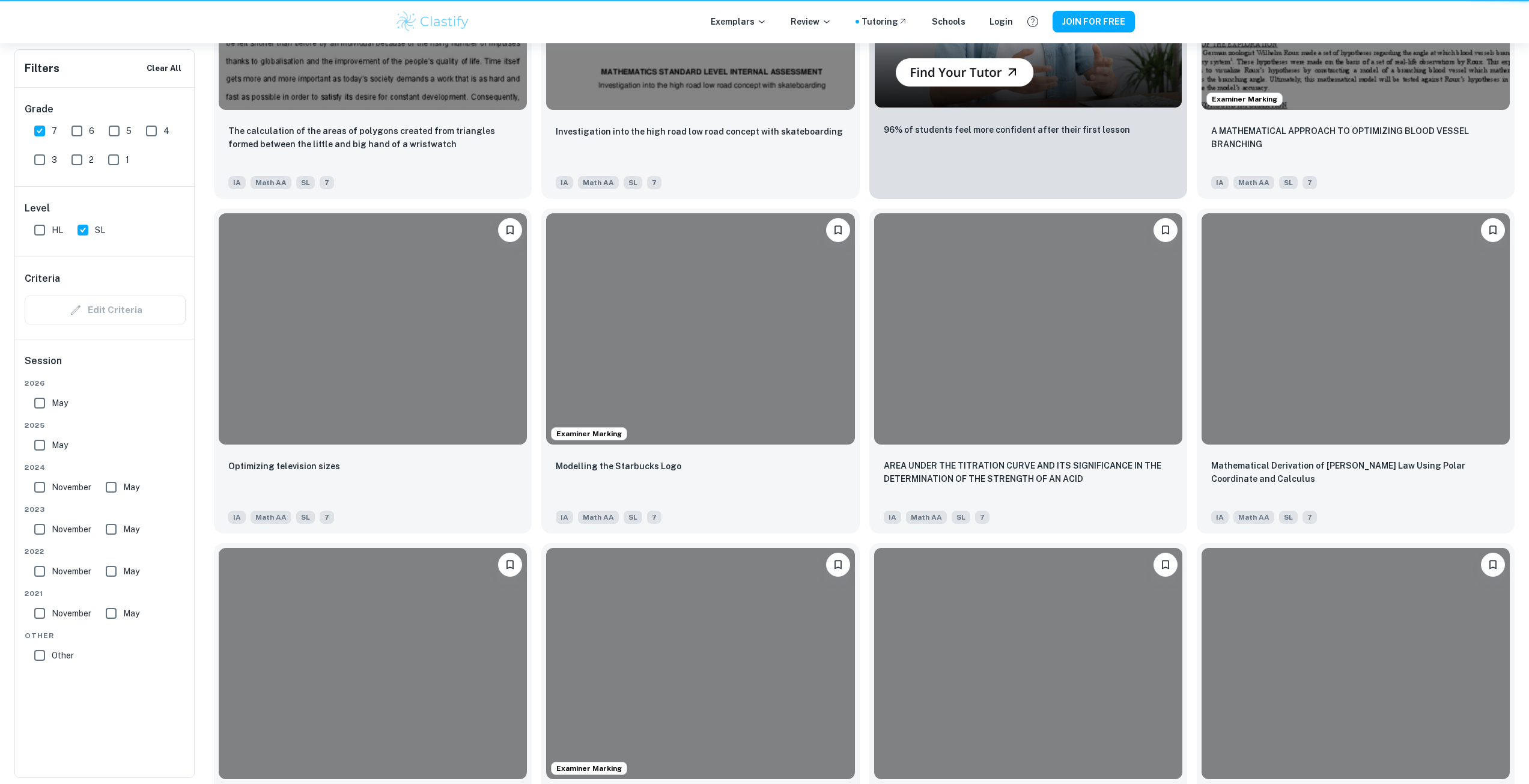
scroll to position [360, 0]
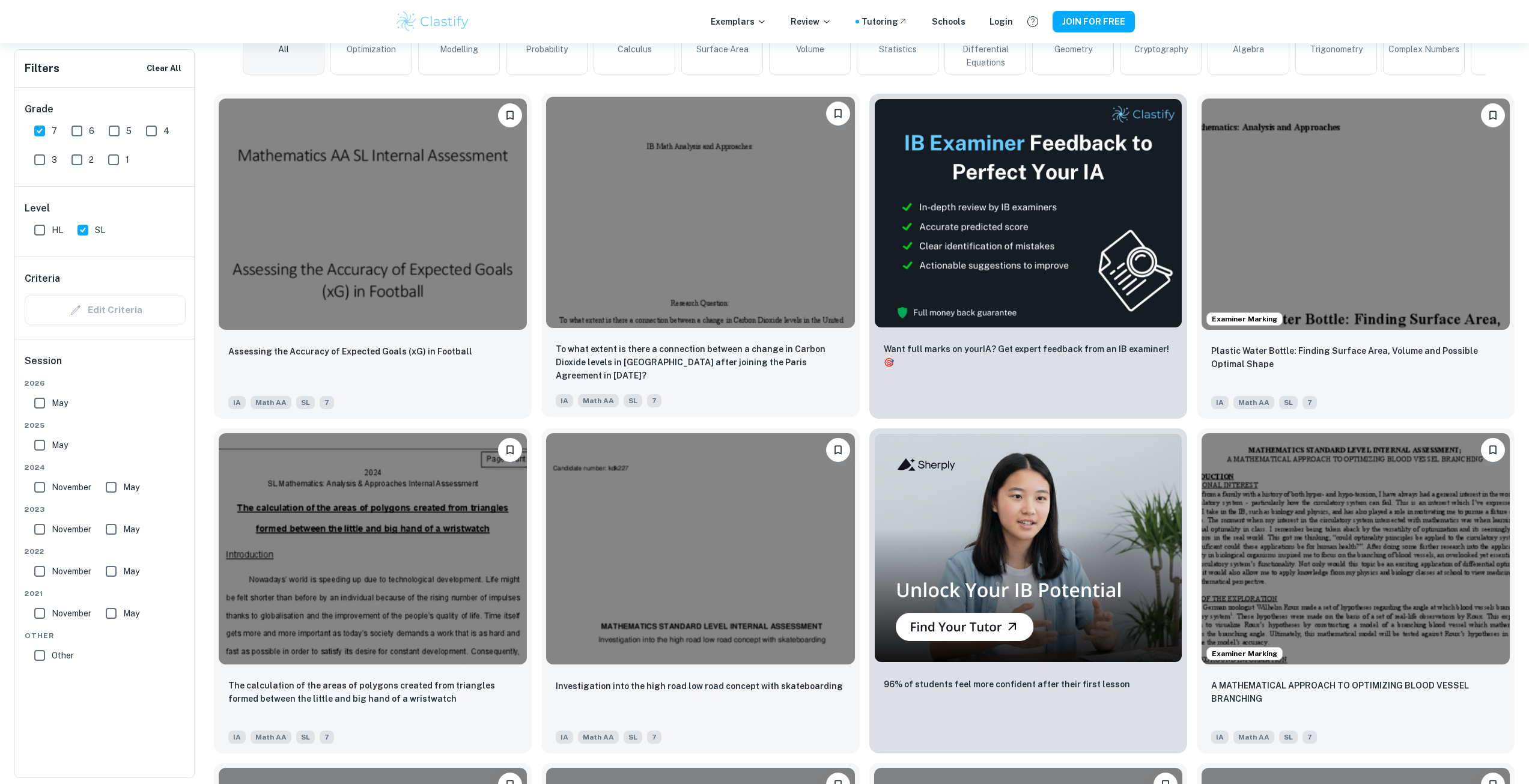
click at [735, 189] on img at bounding box center [700, 212] width 309 height 231
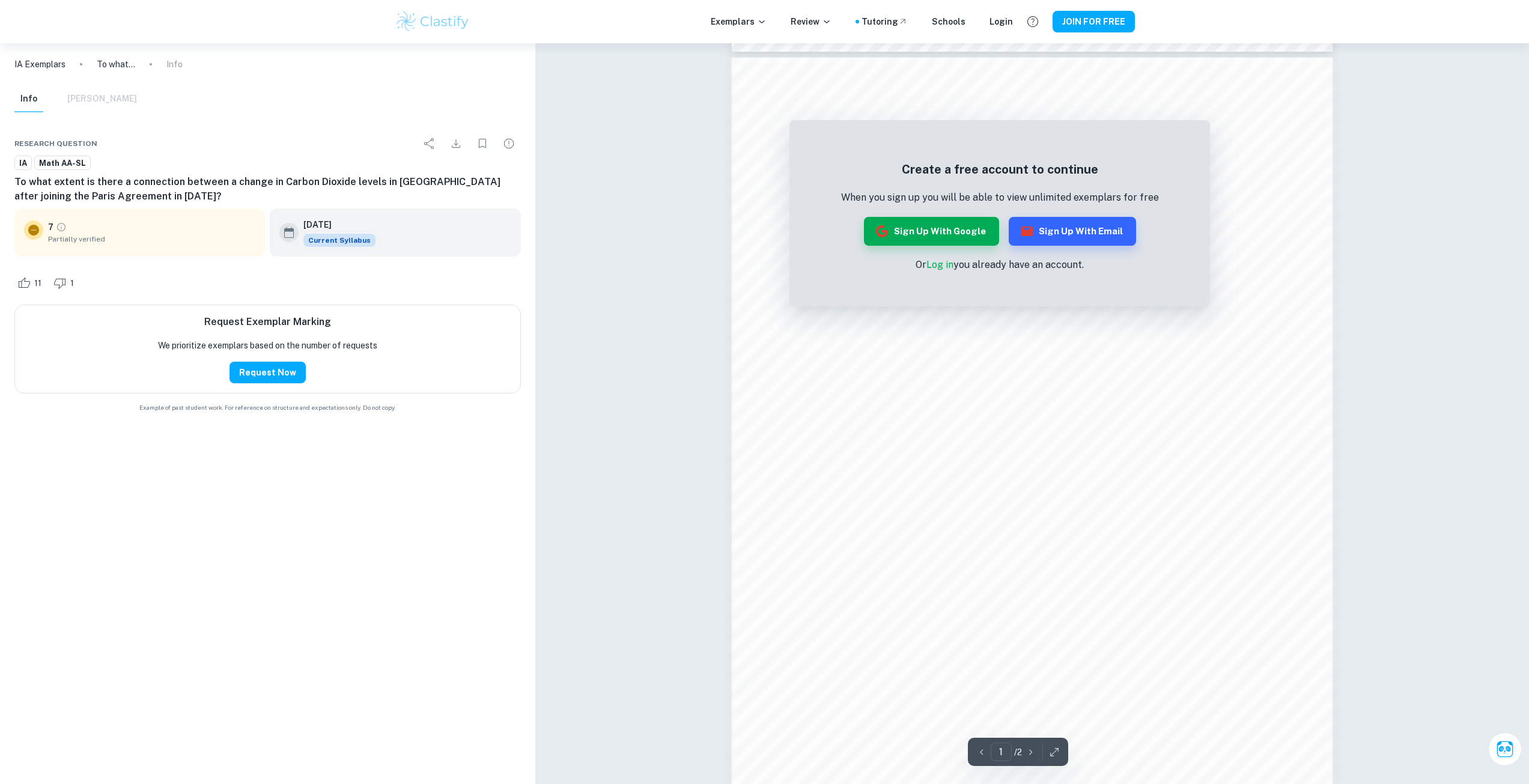
scroll to position [915, 0]
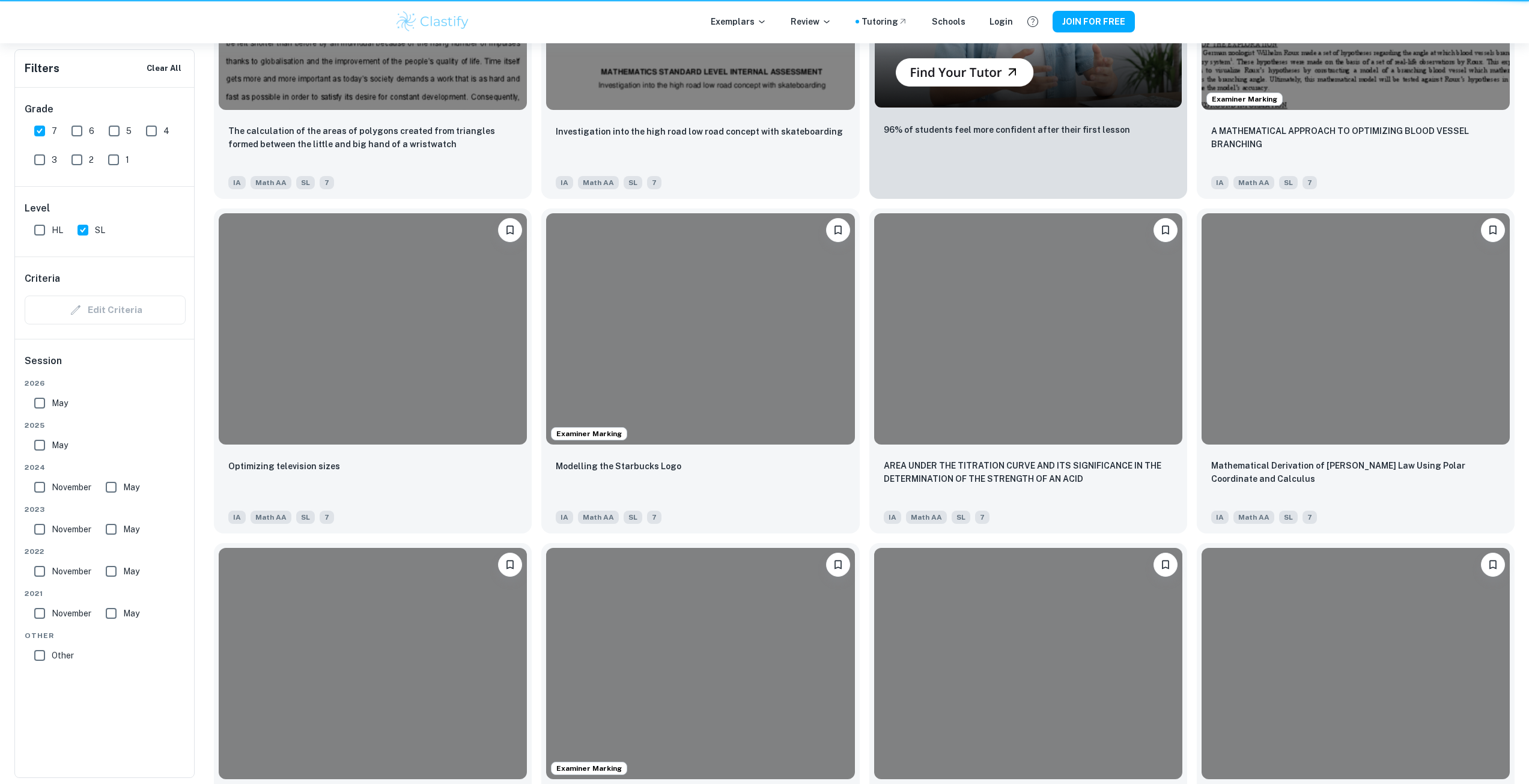
scroll to position [360, 0]
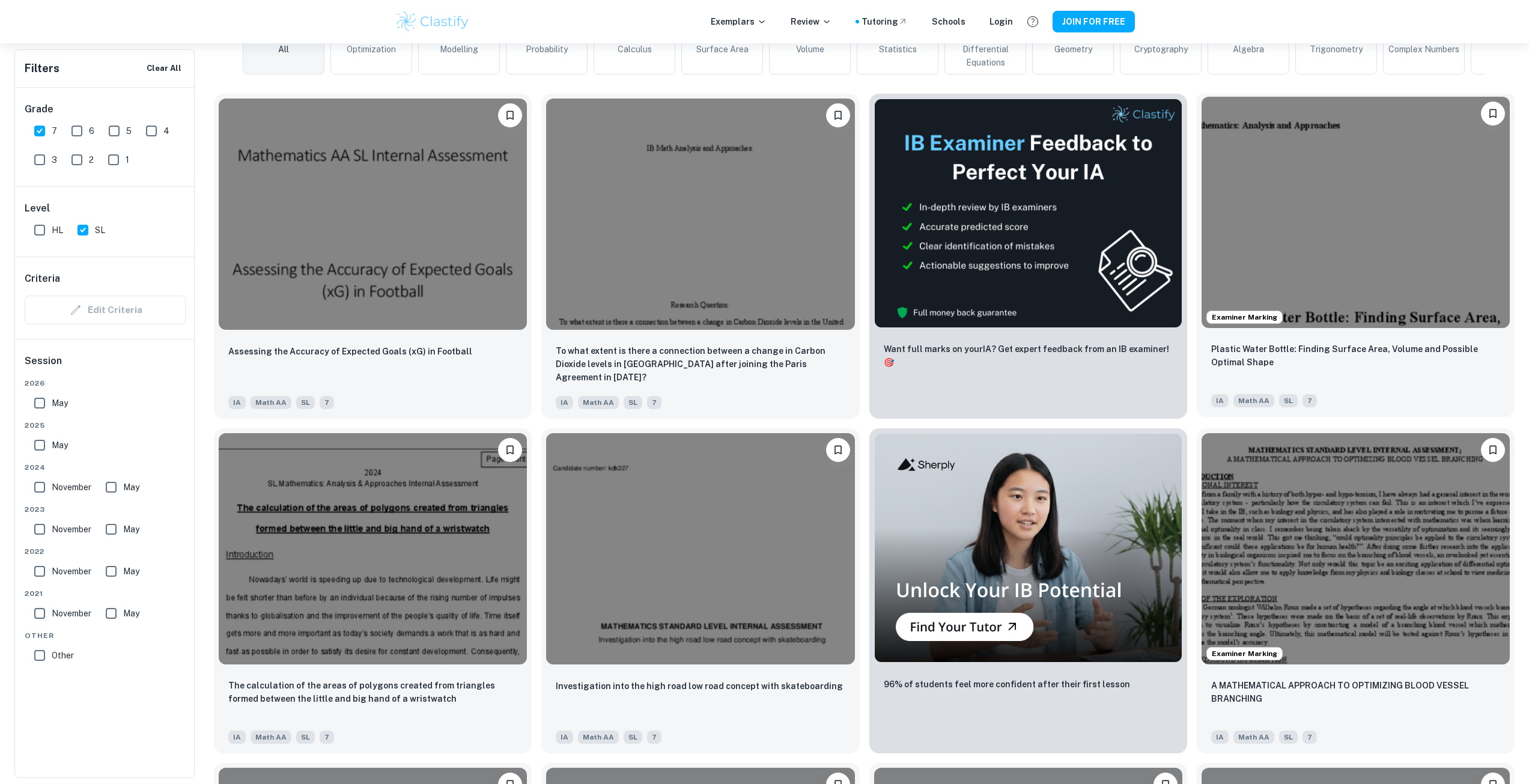
click at [1410, 198] on img at bounding box center [1356, 212] width 309 height 231
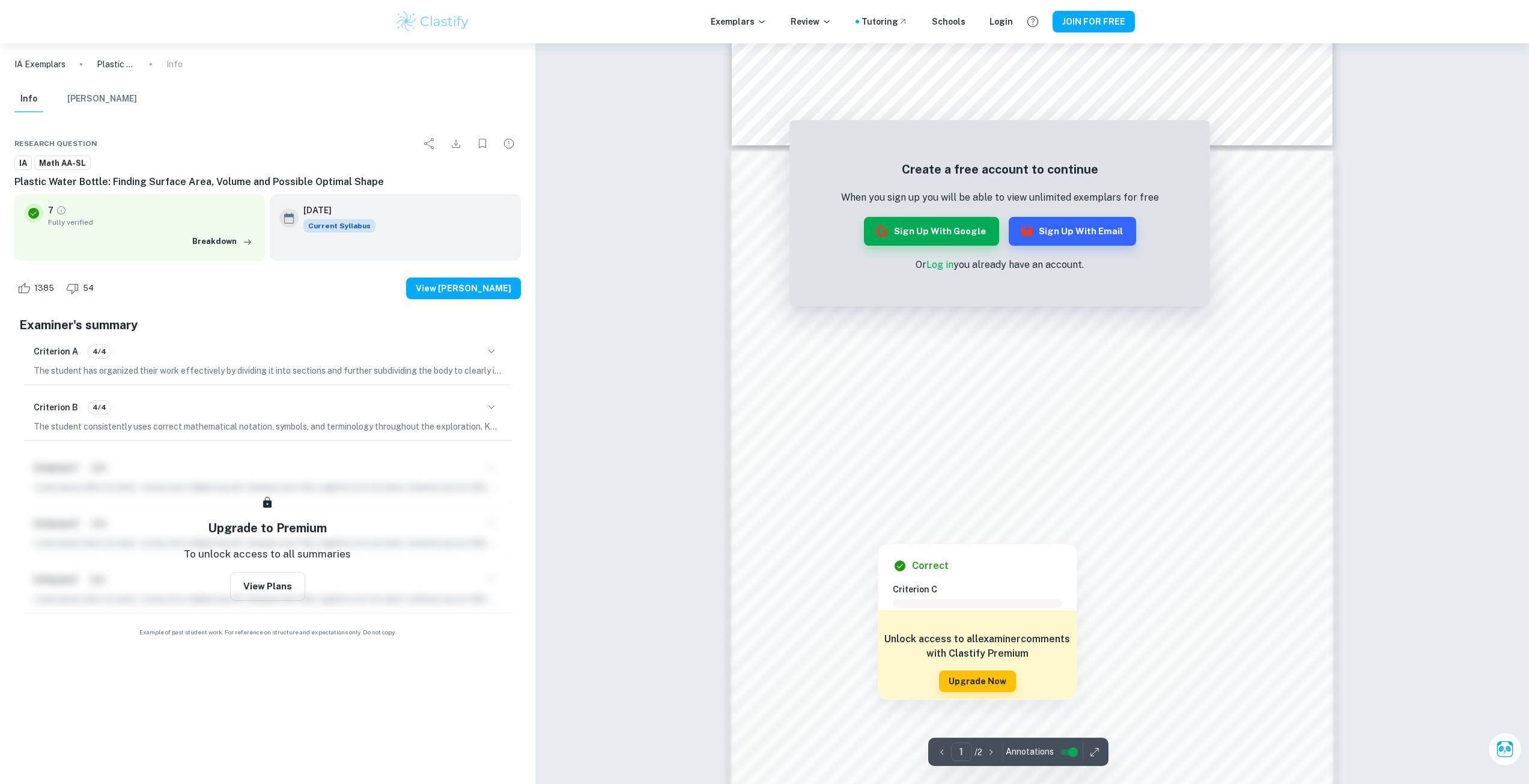
scroll to position [459, 0]
